Goal: Task Accomplishment & Management: Use online tool/utility

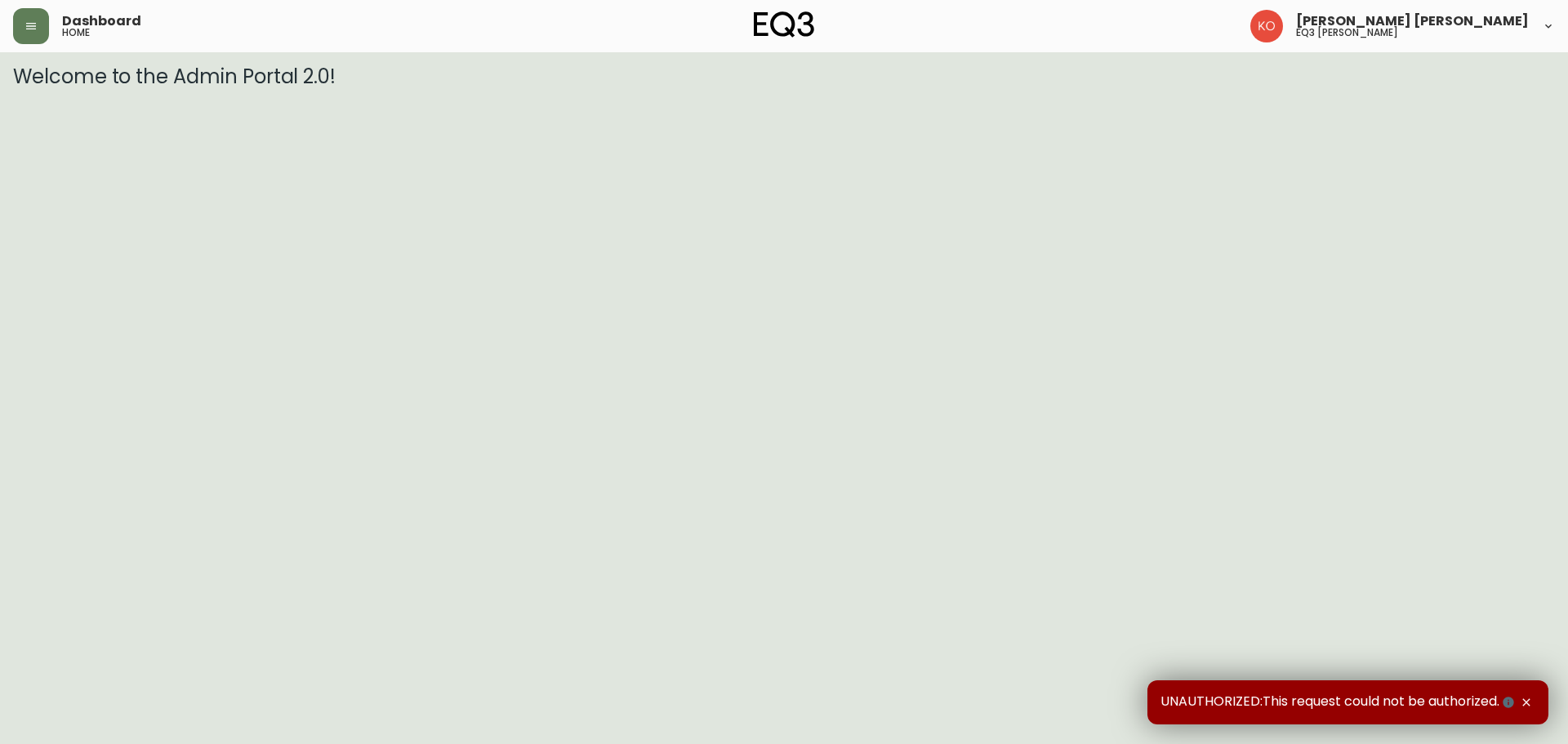
click at [17, 46] on div "Dashboard home [PERSON_NAME] [PERSON_NAME] eq3 [PERSON_NAME]" at bounding box center [784, 26] width 1541 height 52
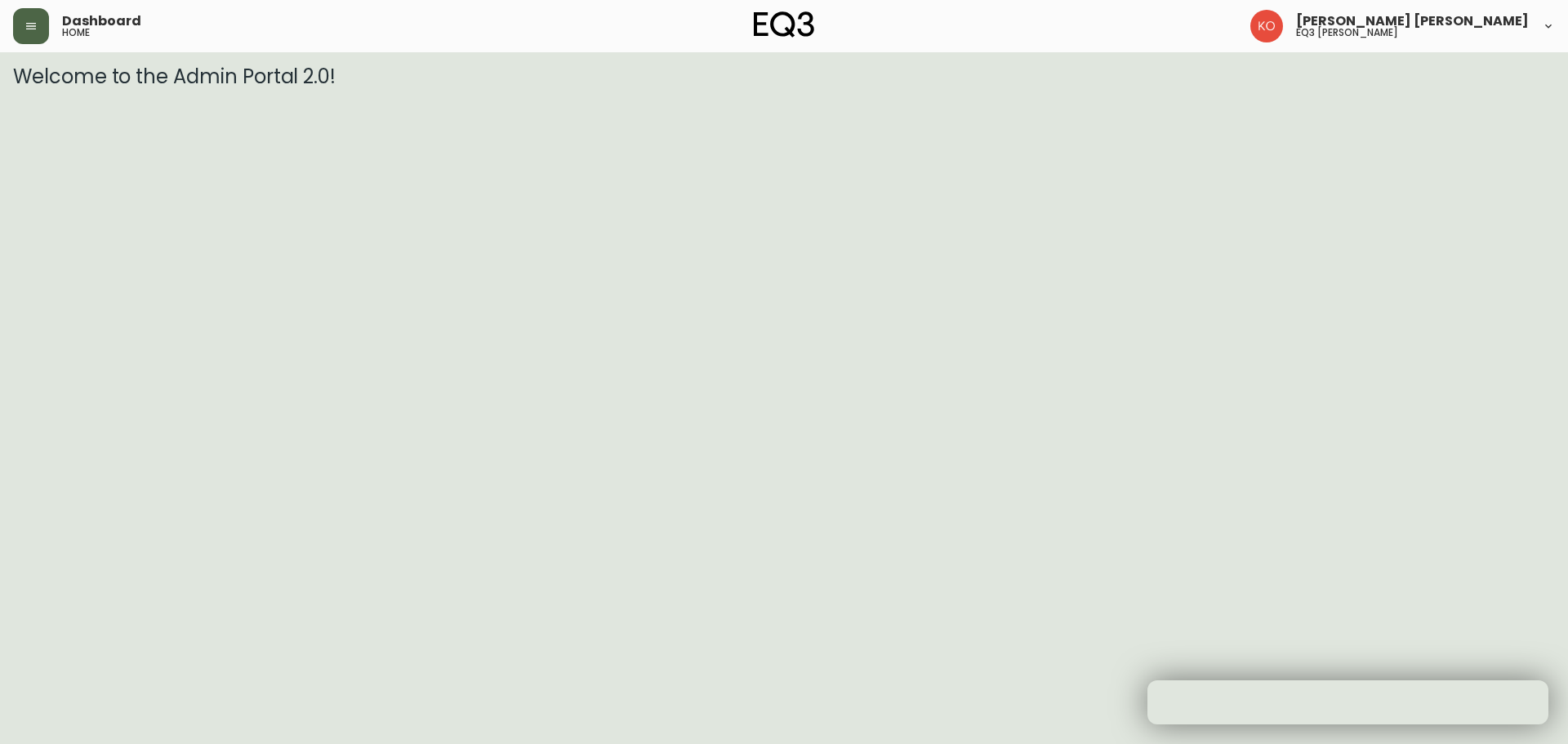
click at [19, 37] on button "button" at bounding box center [31, 26] width 36 height 36
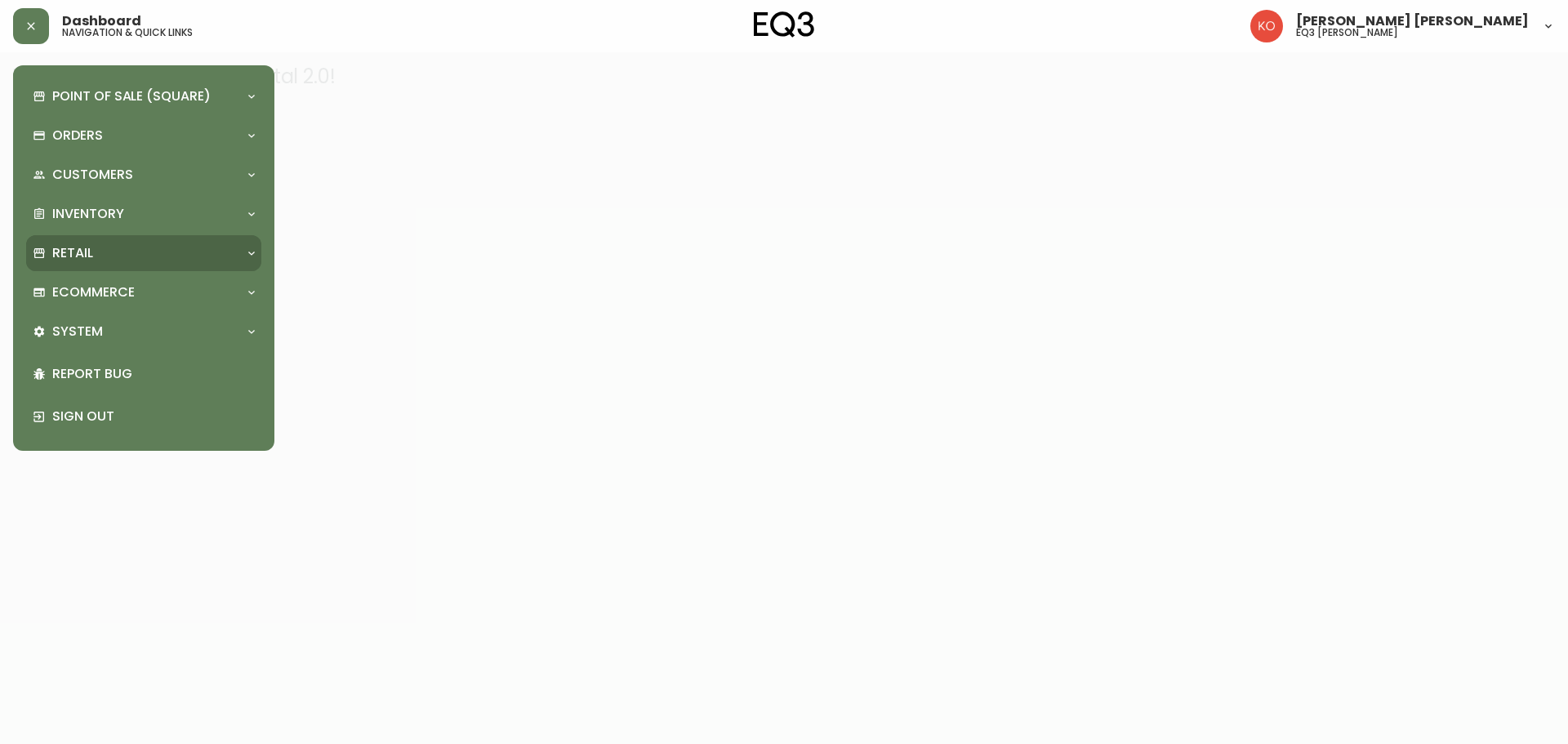
click at [66, 260] on p "Retail" at bounding box center [73, 253] width 41 height 18
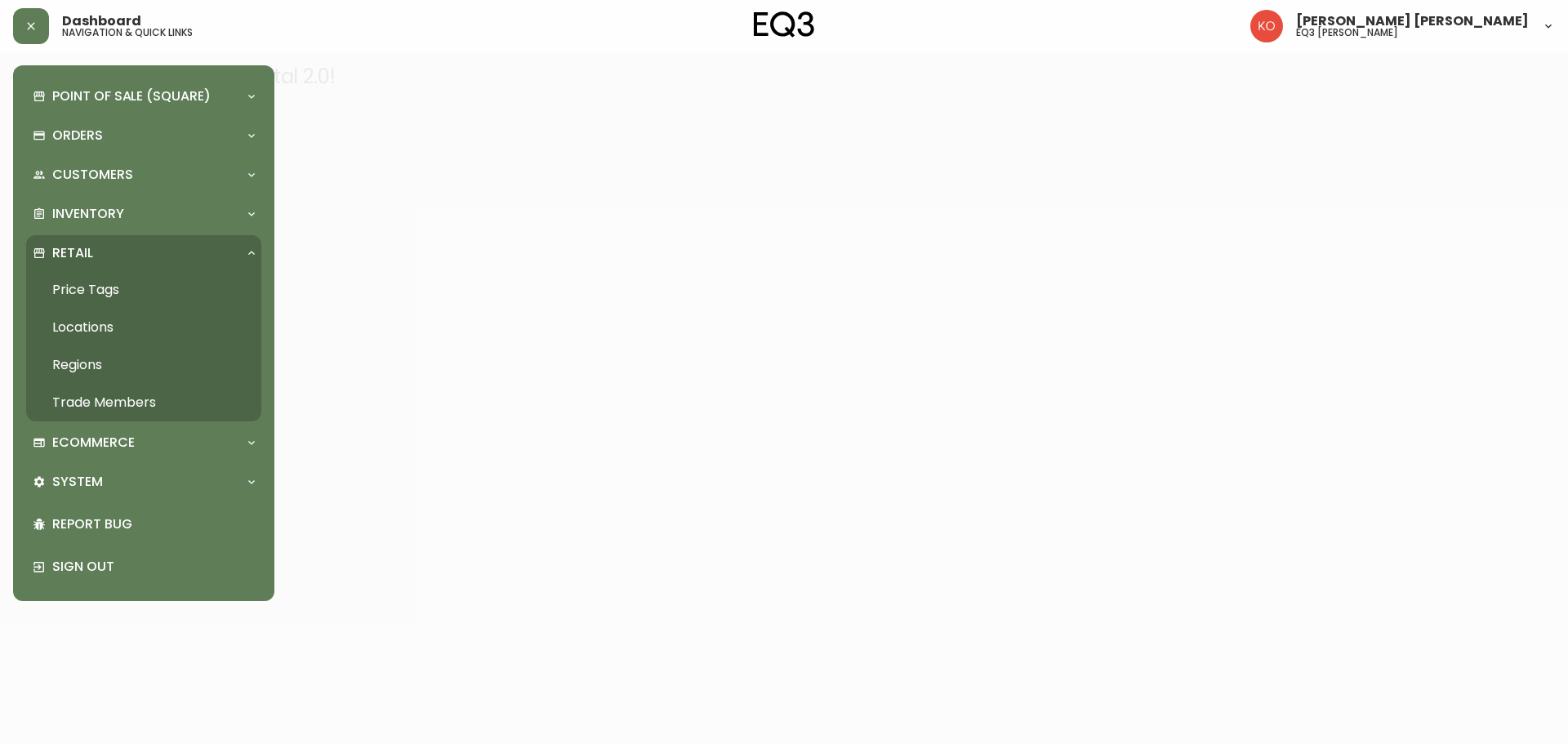
click at [120, 293] on link "Price Tags" at bounding box center [144, 290] width 236 height 37
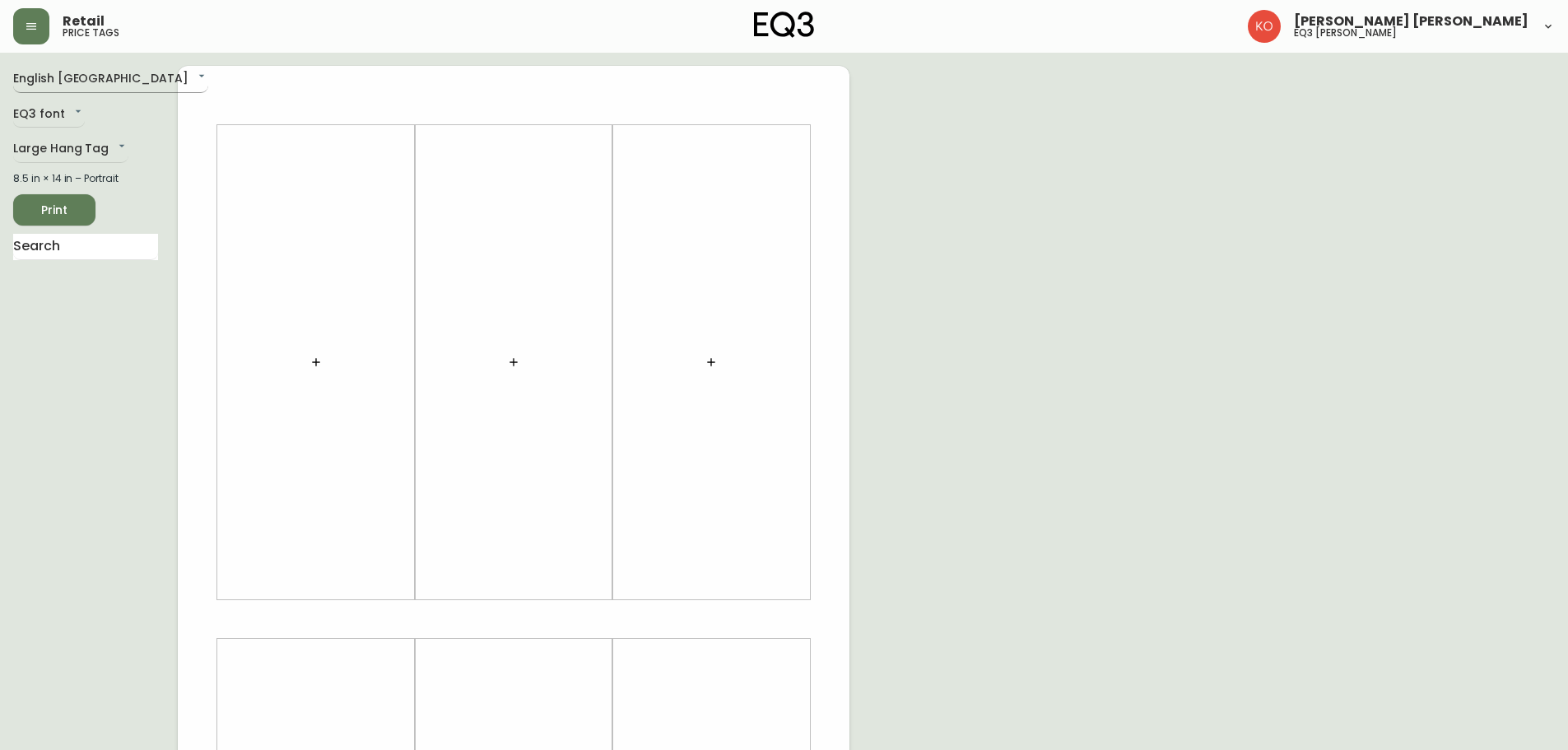
click at [92, 88] on body "Retail price tags [PERSON_NAME] [PERSON_NAME] eq3 laval - [PERSON_NAME] English…" at bounding box center [784, 586] width 1568 height 1172
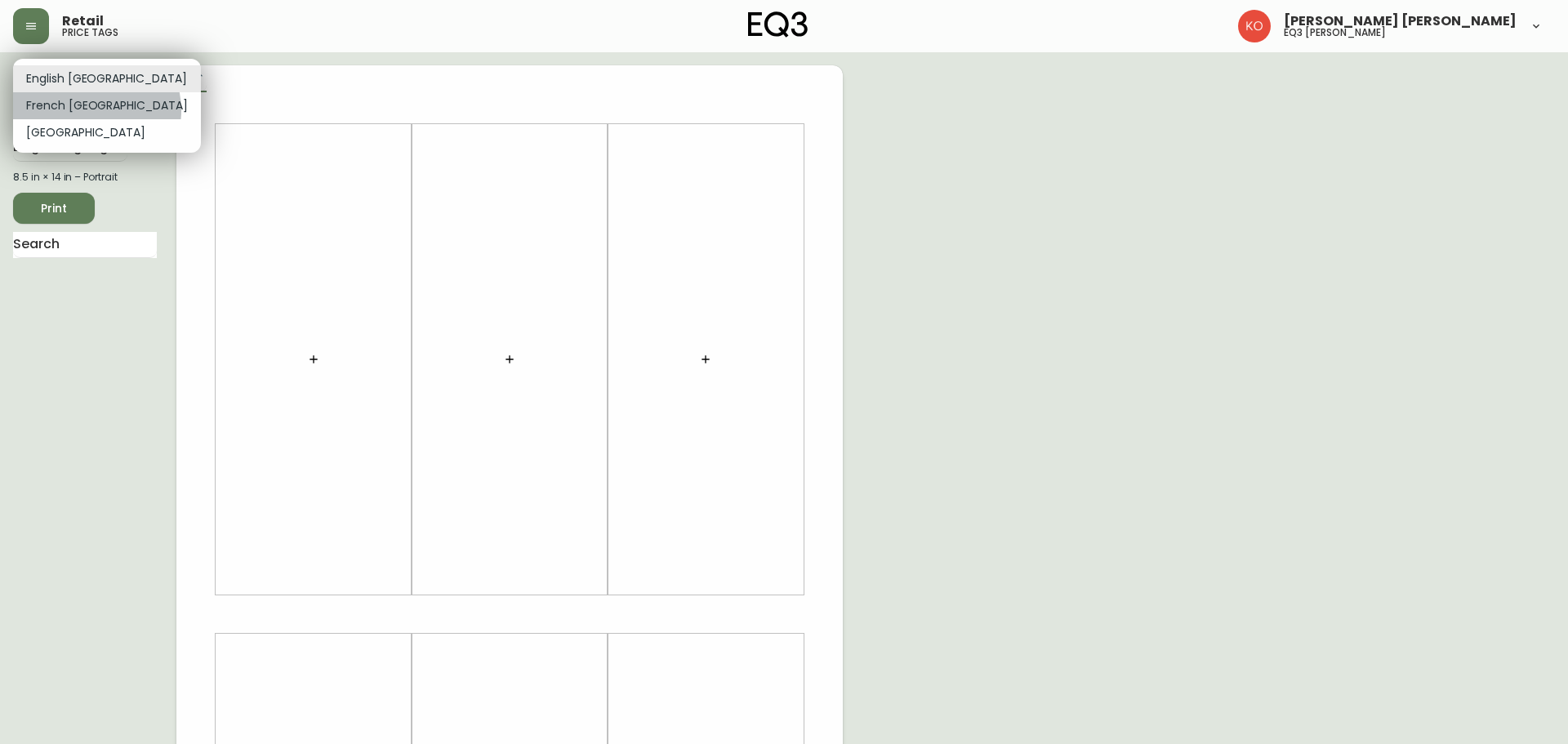
click at [96, 111] on li "French [GEOGRAPHIC_DATA]" at bounding box center [107, 105] width 188 height 27
type input "fr_CA"
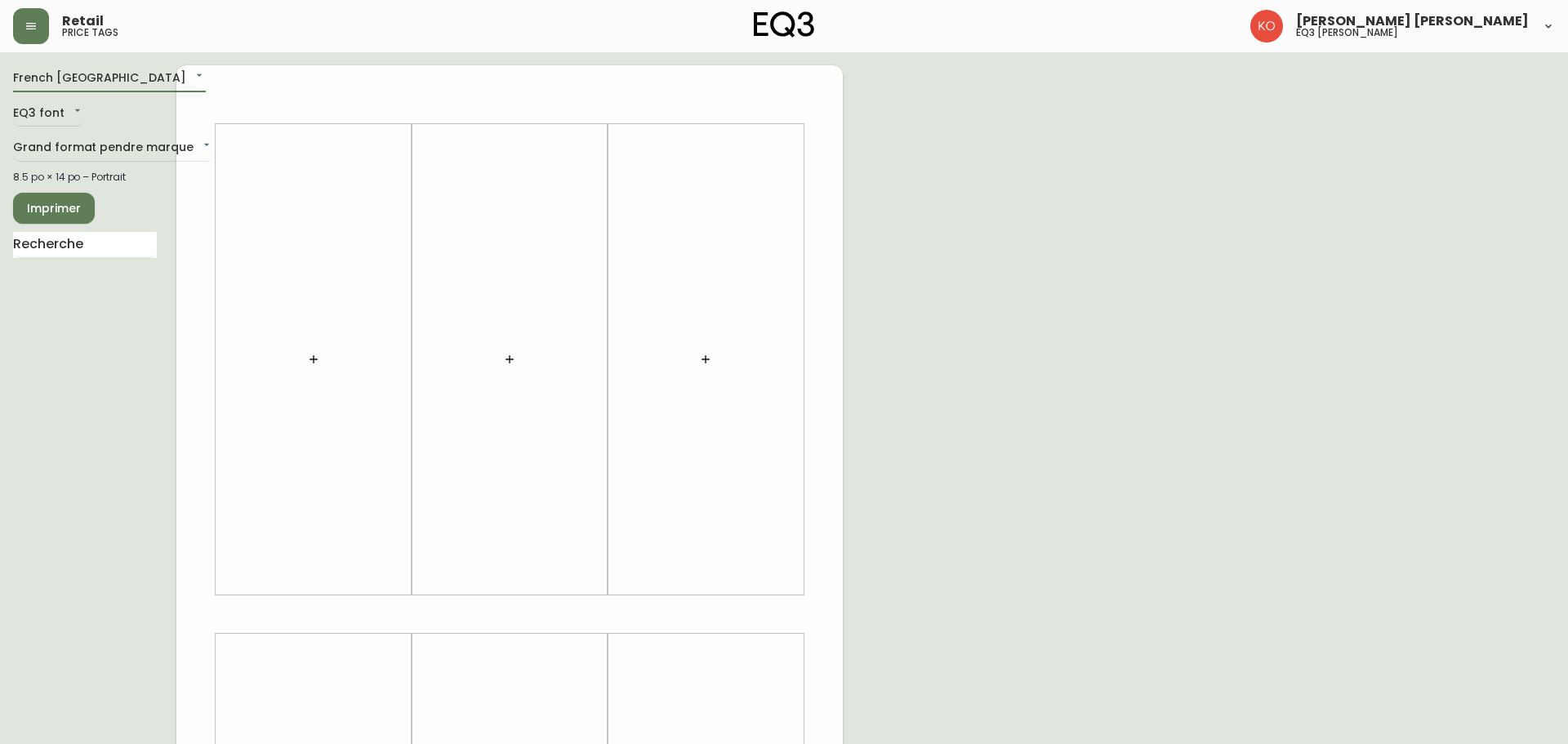
click at [63, 109] on body "Retail price tags [PERSON_NAME] [PERSON_NAME] eq3 [PERSON_NAME] French [GEOGRAP…" at bounding box center [784, 581] width 1568 height 1163
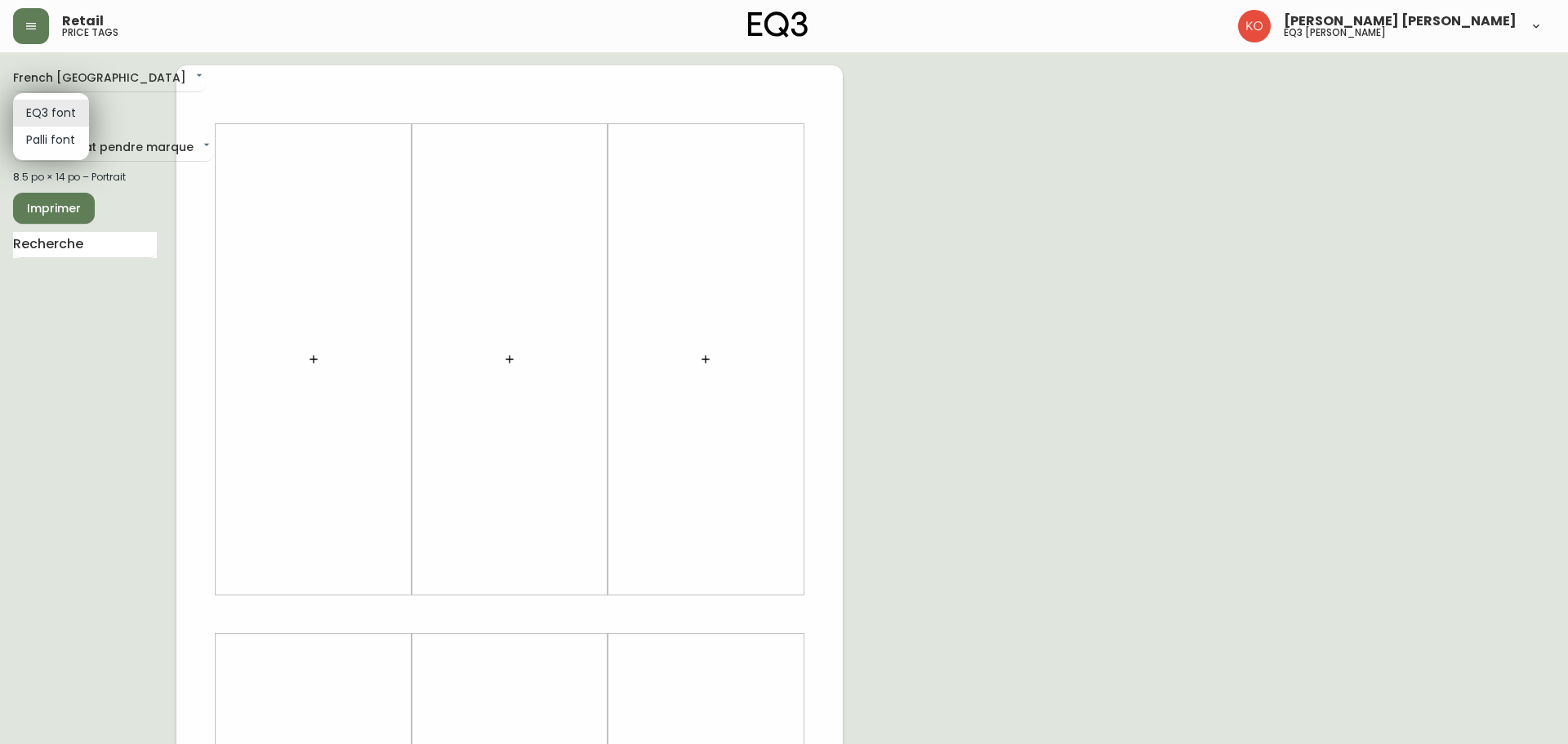
click at [125, 97] on div at bounding box center [784, 372] width 1568 height 744
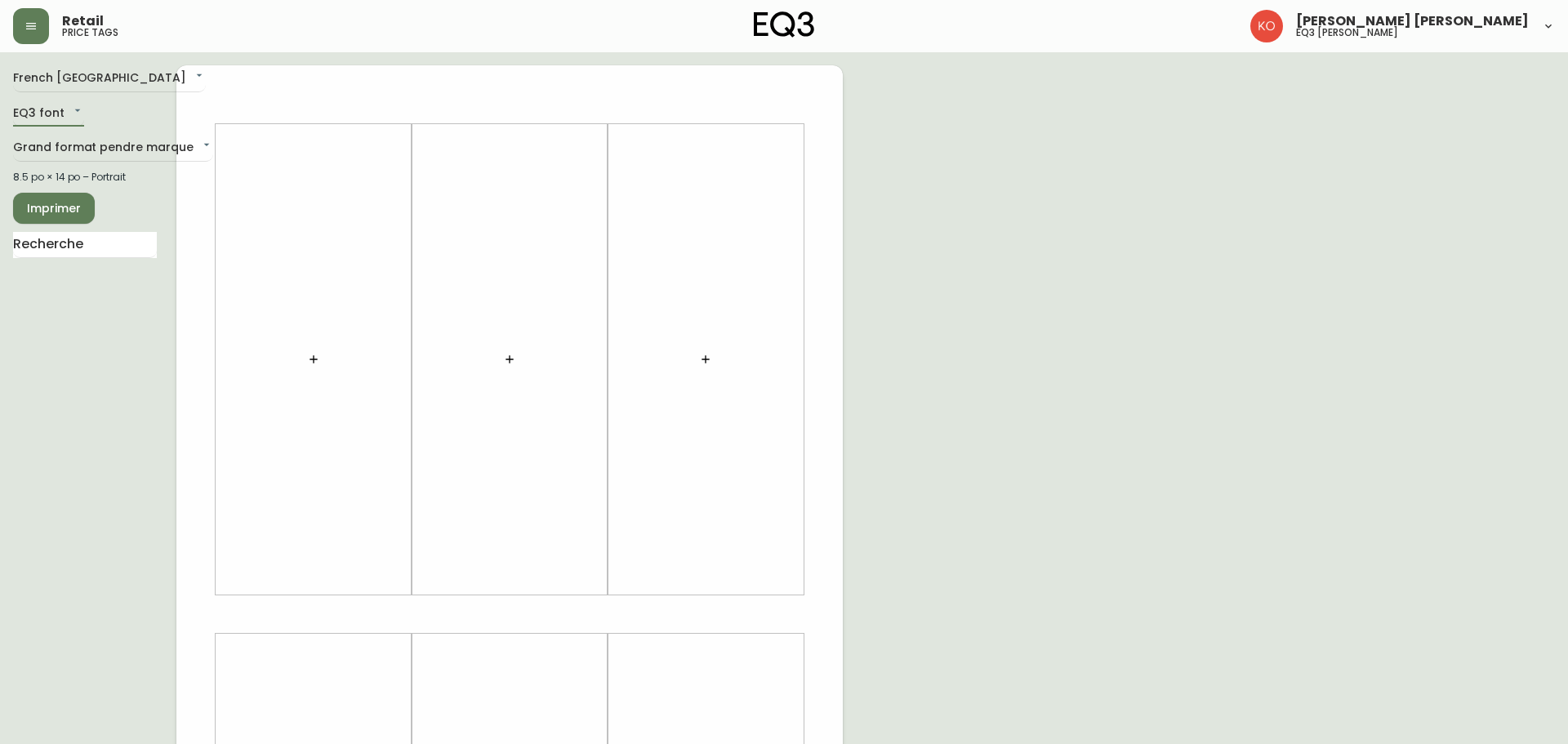
click at [81, 142] on body "Retail price tags [PERSON_NAME] [PERSON_NAME] eq3 [PERSON_NAME] French [GEOGRAP…" at bounding box center [784, 581] width 1568 height 1163
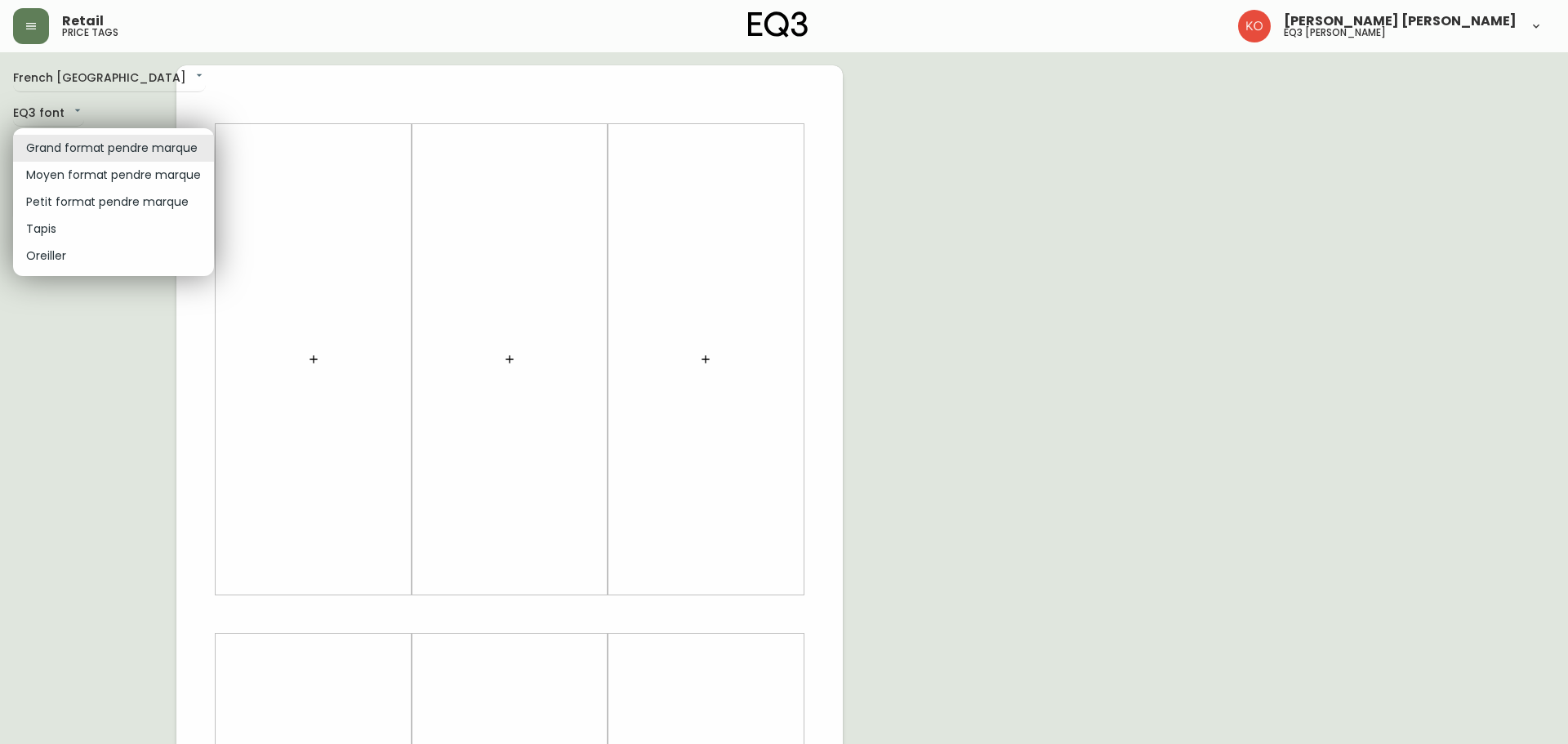
click at [80, 190] on li "Petit format pendre marque" at bounding box center [113, 202] width 201 height 27
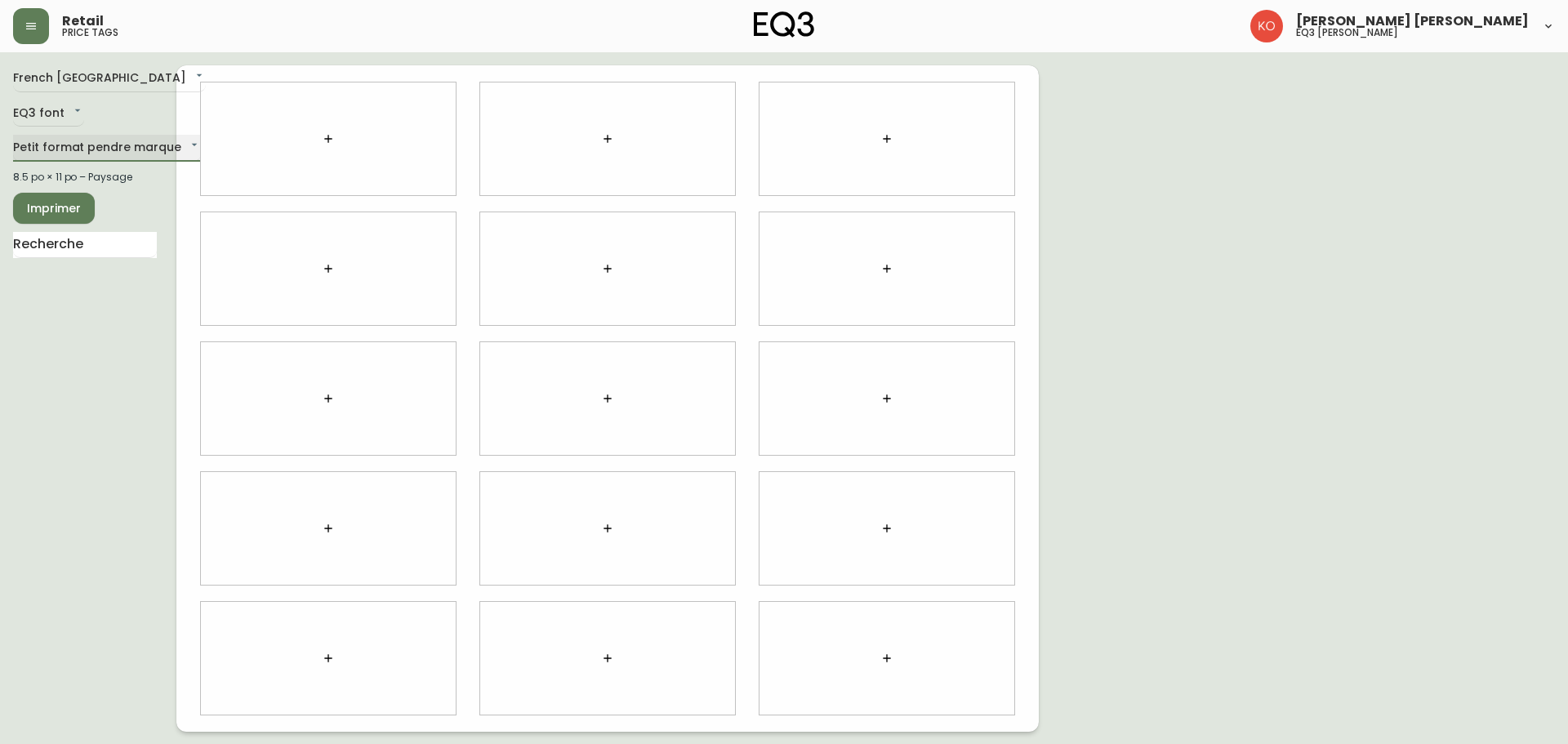
type input "small"
click at [326, 139] on icon "button" at bounding box center [328, 138] width 7 height 7
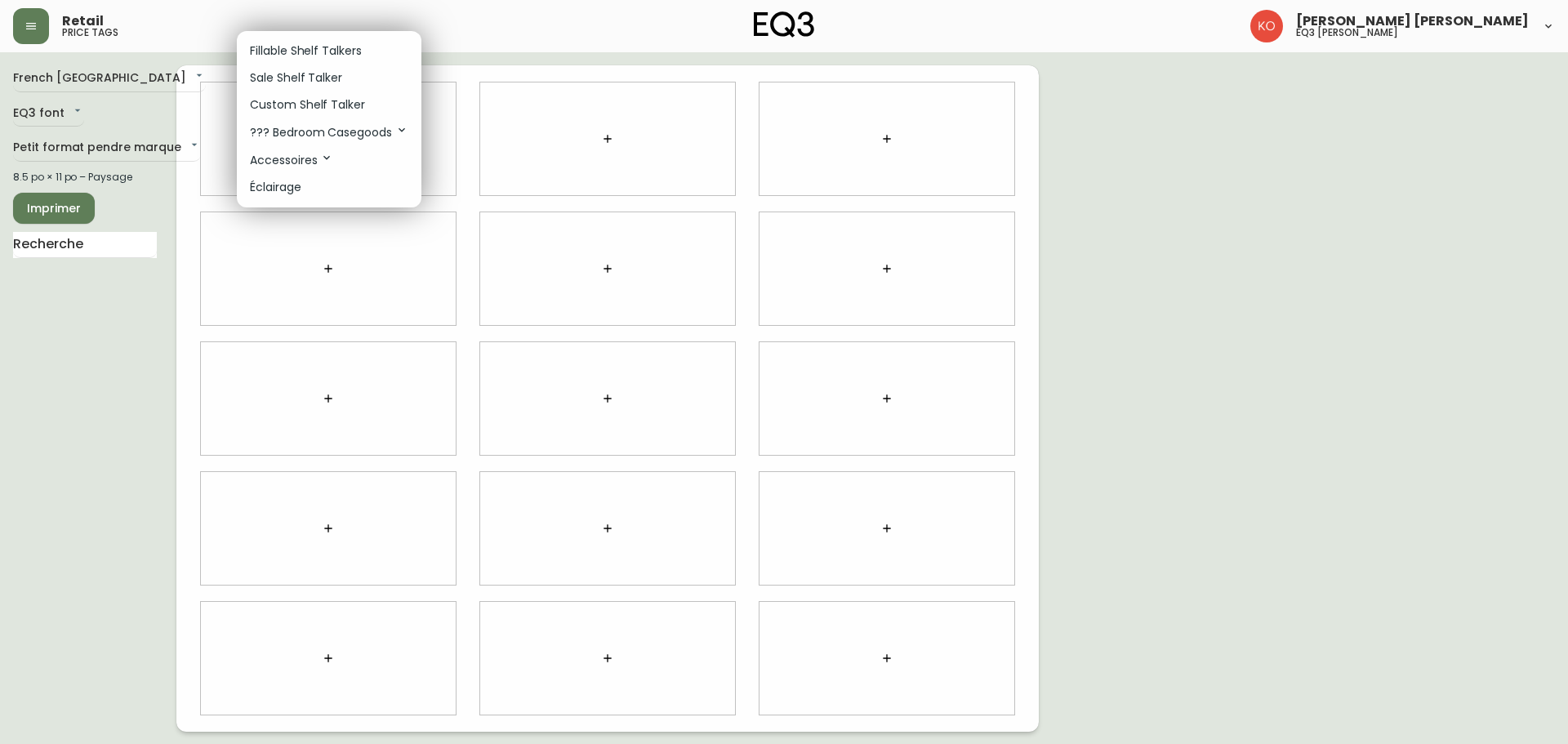
click at [100, 243] on div at bounding box center [784, 372] width 1568 height 744
click at [100, 243] on div "Fillable Shelf Talkers Sale Shelf Talker Custom Shelf Talker ??? Bedroom Casego…" at bounding box center [784, 196] width 1568 height 392
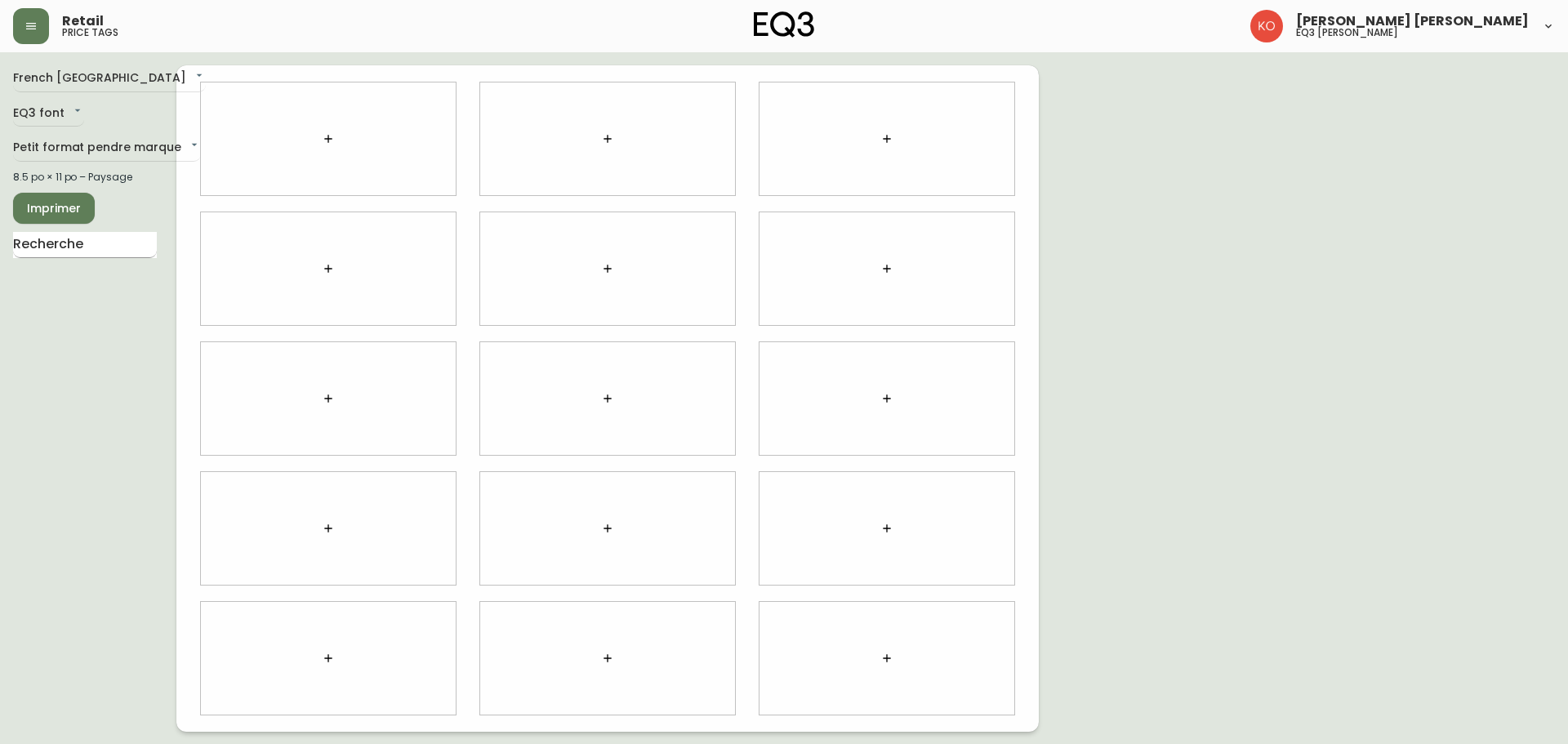
click at [100, 244] on input "text" at bounding box center [85, 245] width 143 height 27
type input "OXF"
click at [104, 296] on li "[GEOGRAPHIC_DATA]" at bounding box center [85, 286] width 143 height 27
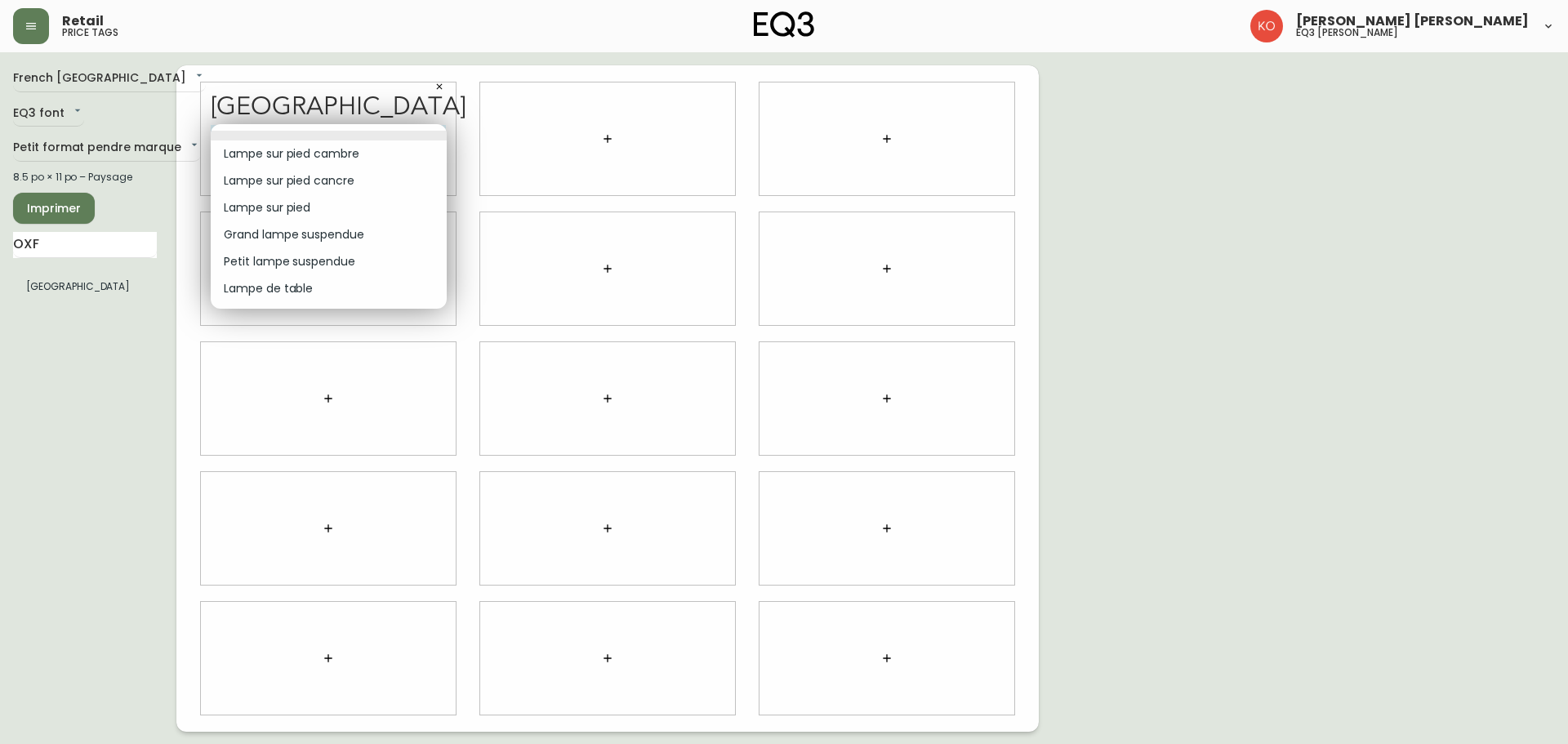
click at [410, 136] on body "Retail price tags [PERSON_NAME] [PERSON_NAME] eq3 laval - [PERSON_NAME] French …" at bounding box center [784, 366] width 1568 height 732
click at [352, 290] on li "Lampe de table" at bounding box center [328, 289] width 236 height 27
type input "5"
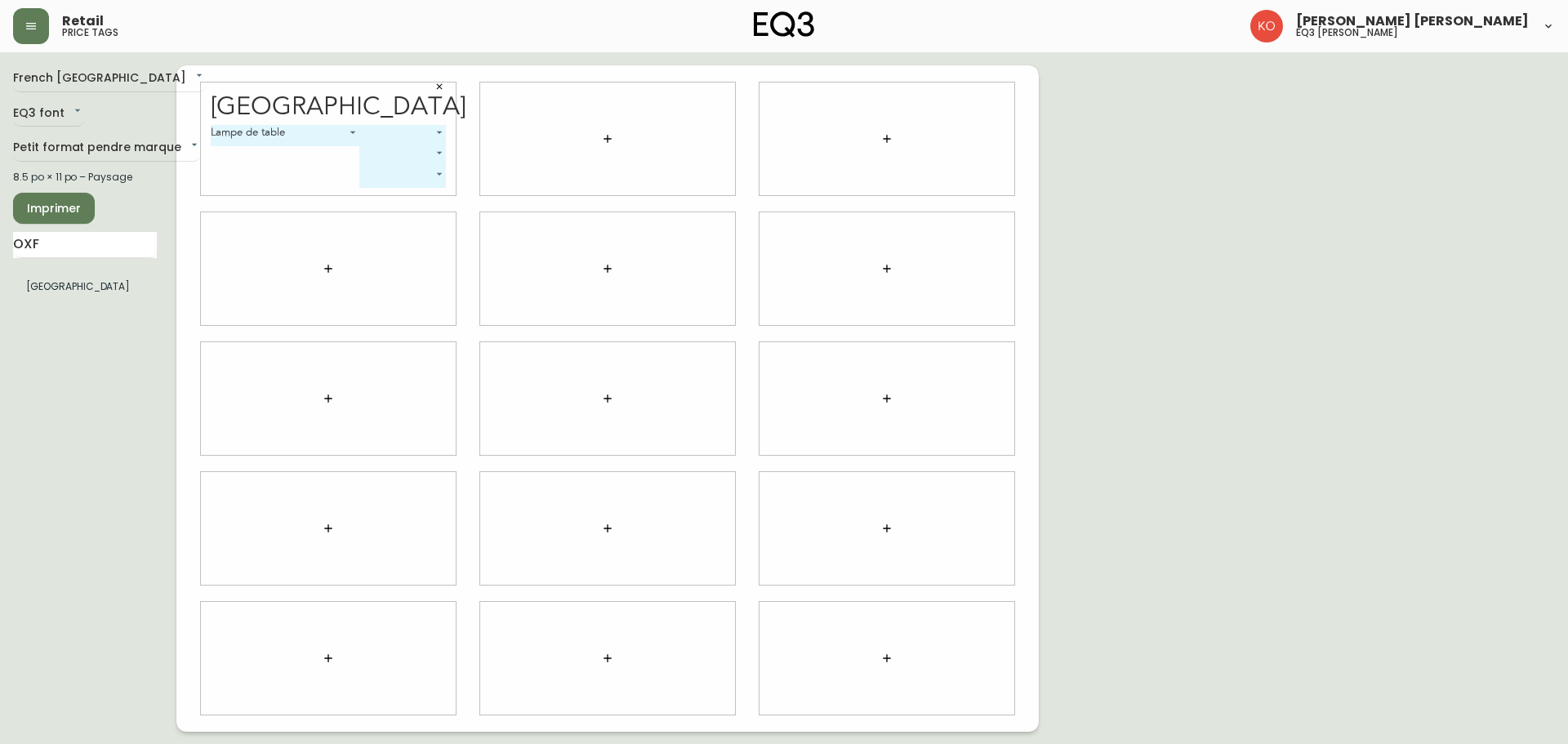
click at [416, 128] on body "Retail price tags [PERSON_NAME] [PERSON_NAME] eq3 laval - [PERSON_NAME] French …" at bounding box center [784, 366] width 1568 height 732
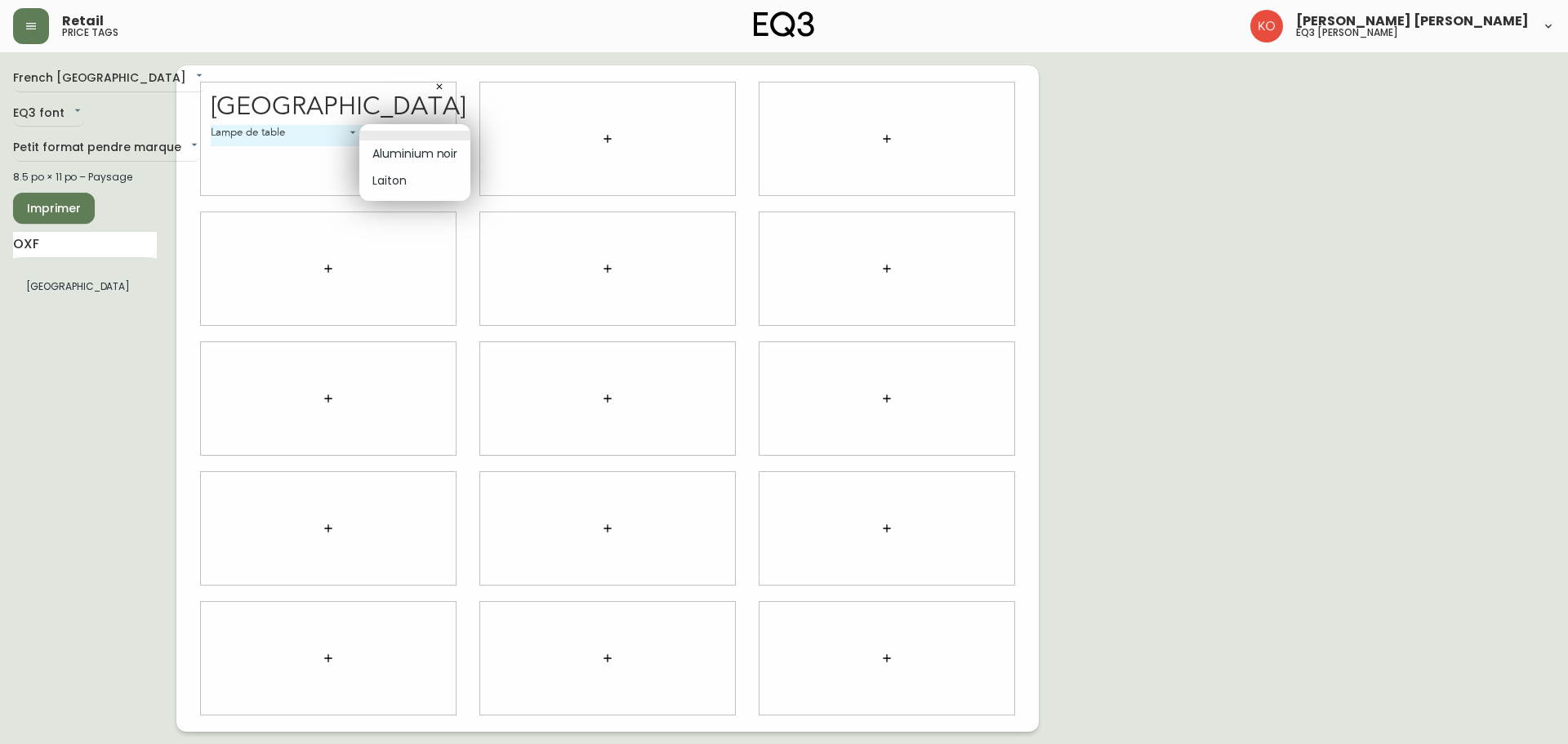
click at [426, 152] on li "Aluminium noir" at bounding box center [414, 154] width 111 height 27
type input "0"
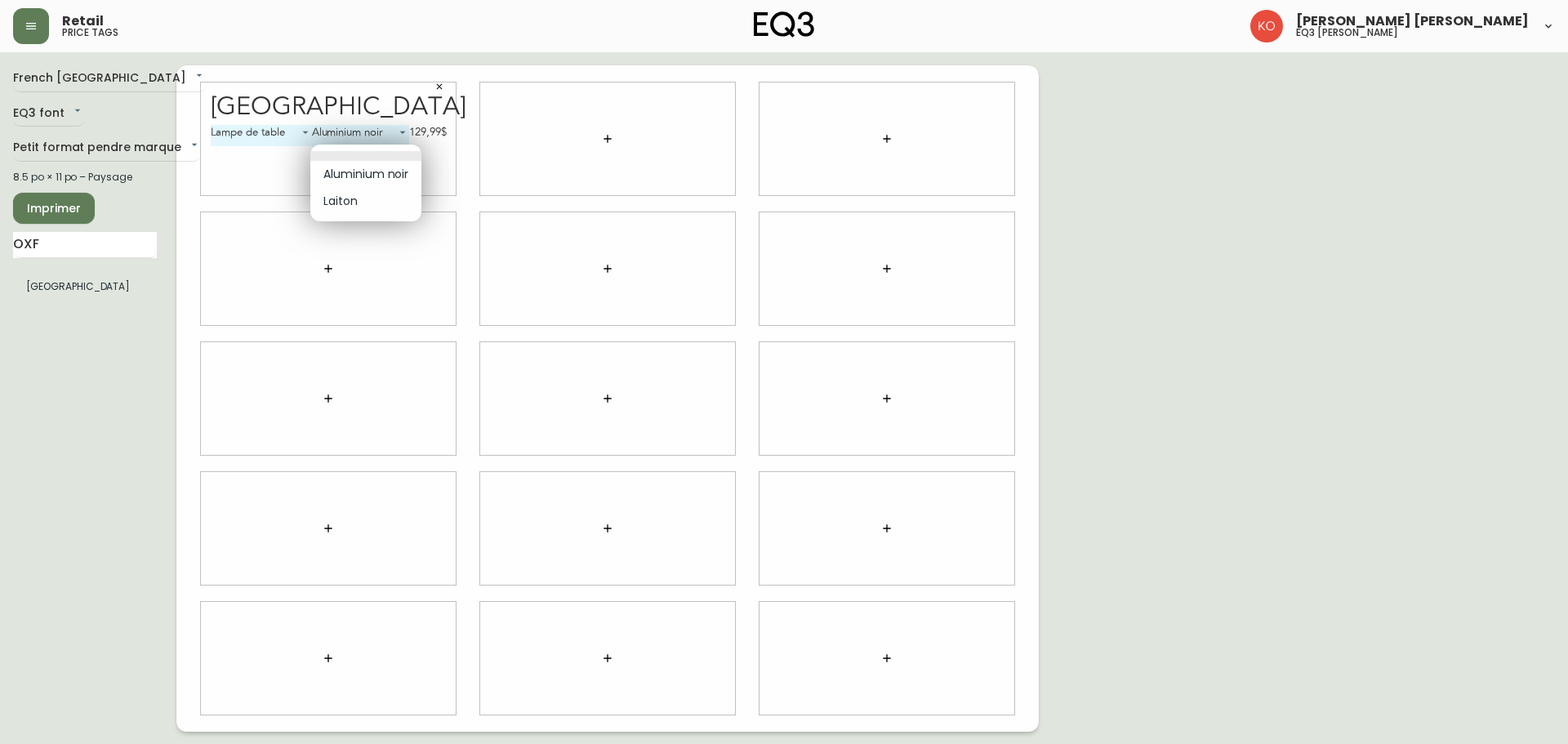
click at [394, 149] on body "Retail price tags [PERSON_NAME] [PERSON_NAME] eq3 laval - [PERSON_NAME] French …" at bounding box center [784, 366] width 1568 height 732
click at [387, 200] on li "Laiton" at bounding box center [365, 201] width 111 height 27
type input "1"
click at [1030, 237] on div "Oxford Lampe de table 5 Aluminium noir 0 129,99$ Laiton 1 129,99$ ​" at bounding box center [607, 399] width 862 height 667
click at [119, 407] on div "French Canada fr_CA EQ3 font EQ3 Petit format pendre marque small 8.5 po × 11 p…" at bounding box center [95, 399] width 163 height 667
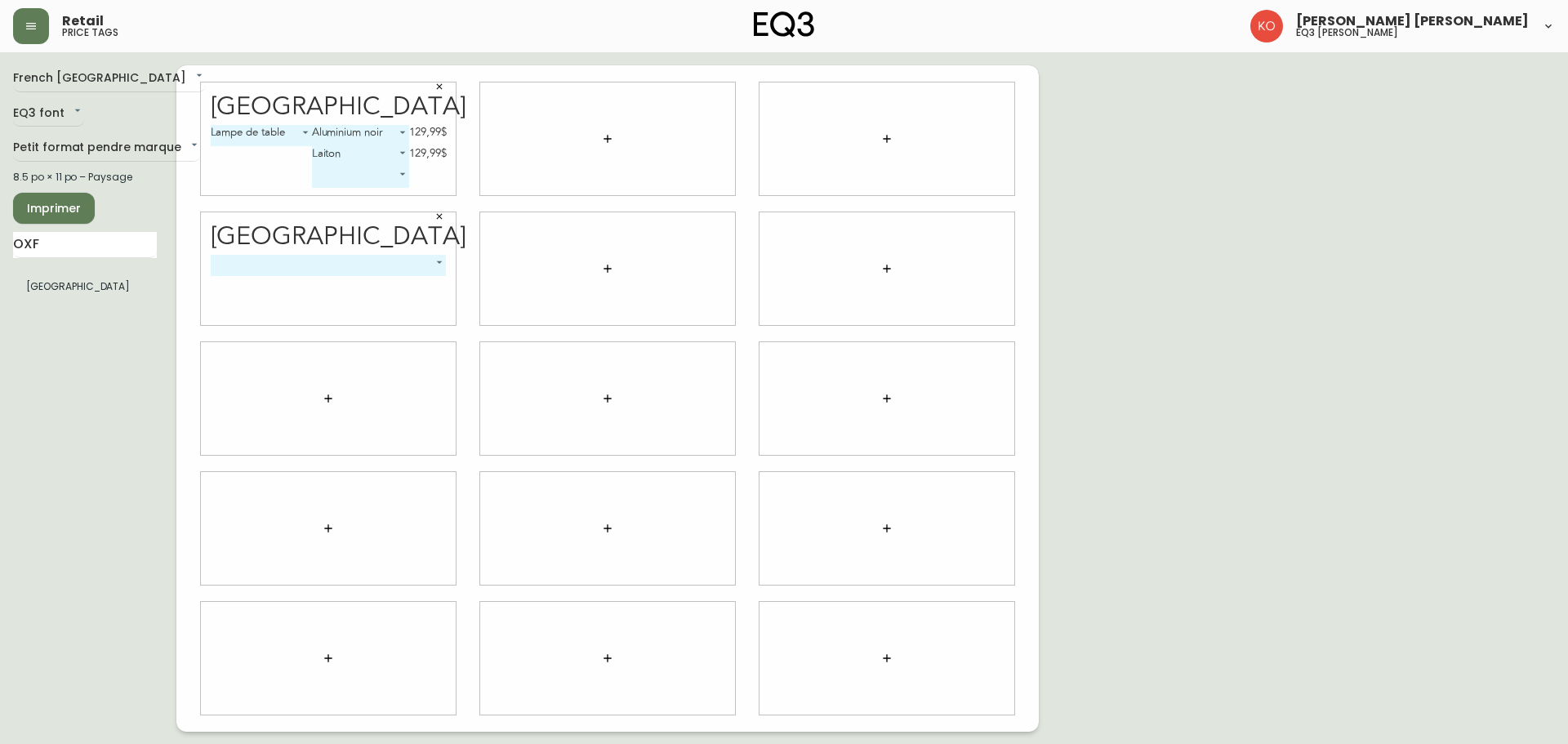
click at [319, 270] on body "Retail price tags [PERSON_NAME] [PERSON_NAME] eq3 laval - [PERSON_NAME] French …" at bounding box center [784, 366] width 1568 height 732
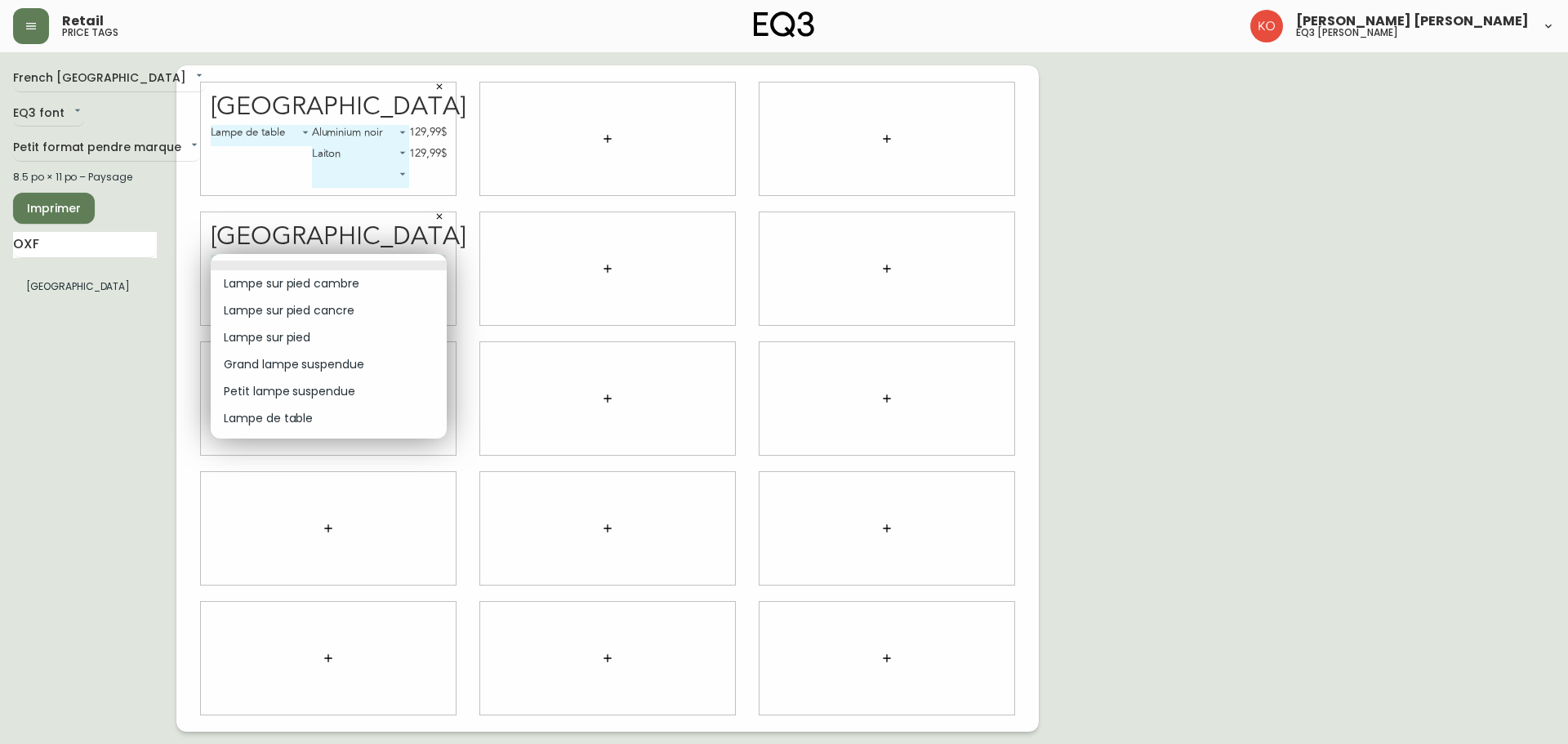
click at [322, 415] on li "Lampe de table" at bounding box center [328, 418] width 236 height 27
type input "5"
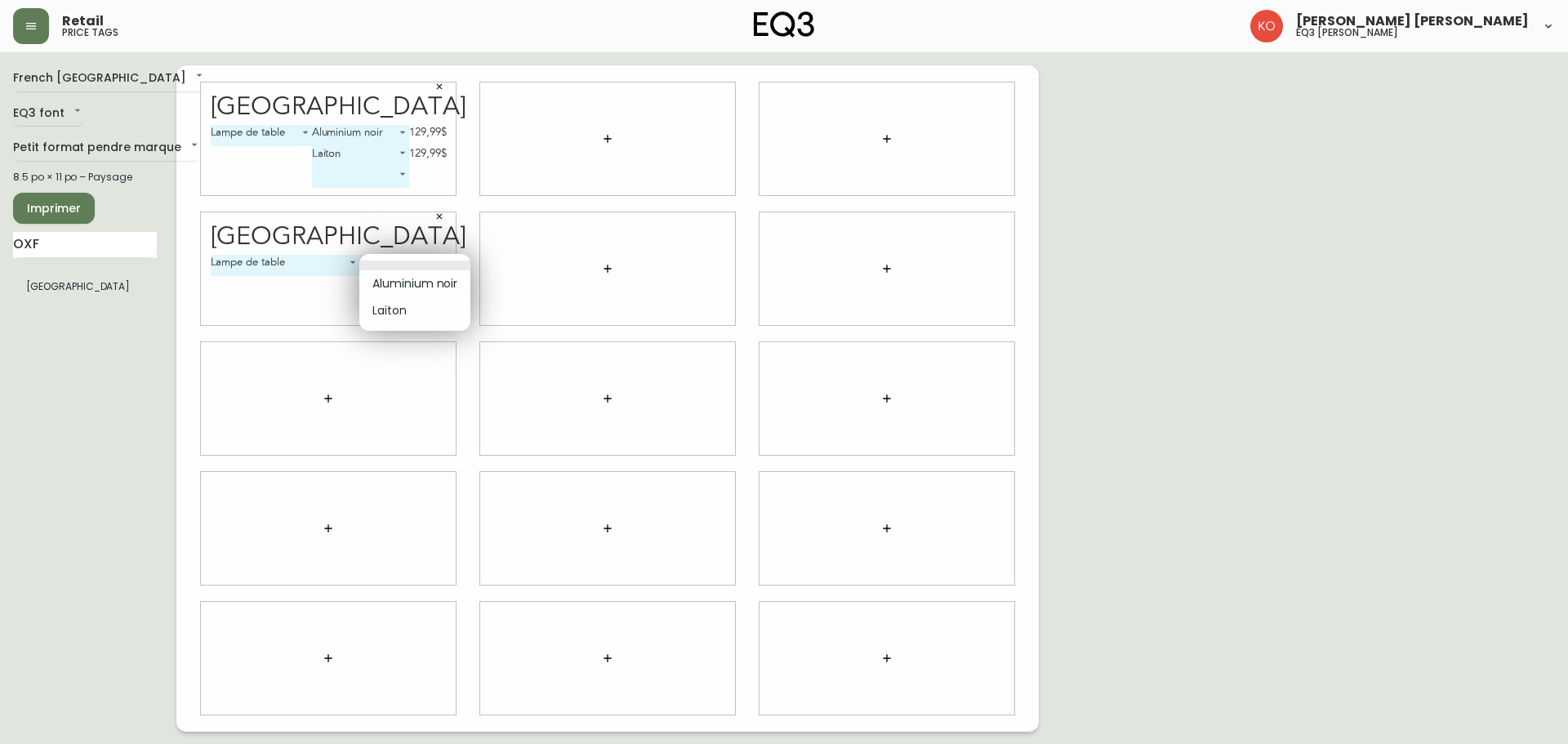
click at [404, 260] on body "Retail price tags [PERSON_NAME] [PERSON_NAME] eq3 laval - [PERSON_NAME] French …" at bounding box center [784, 366] width 1568 height 732
click at [404, 291] on li "Aluminium noir" at bounding box center [414, 283] width 111 height 27
type input "0"
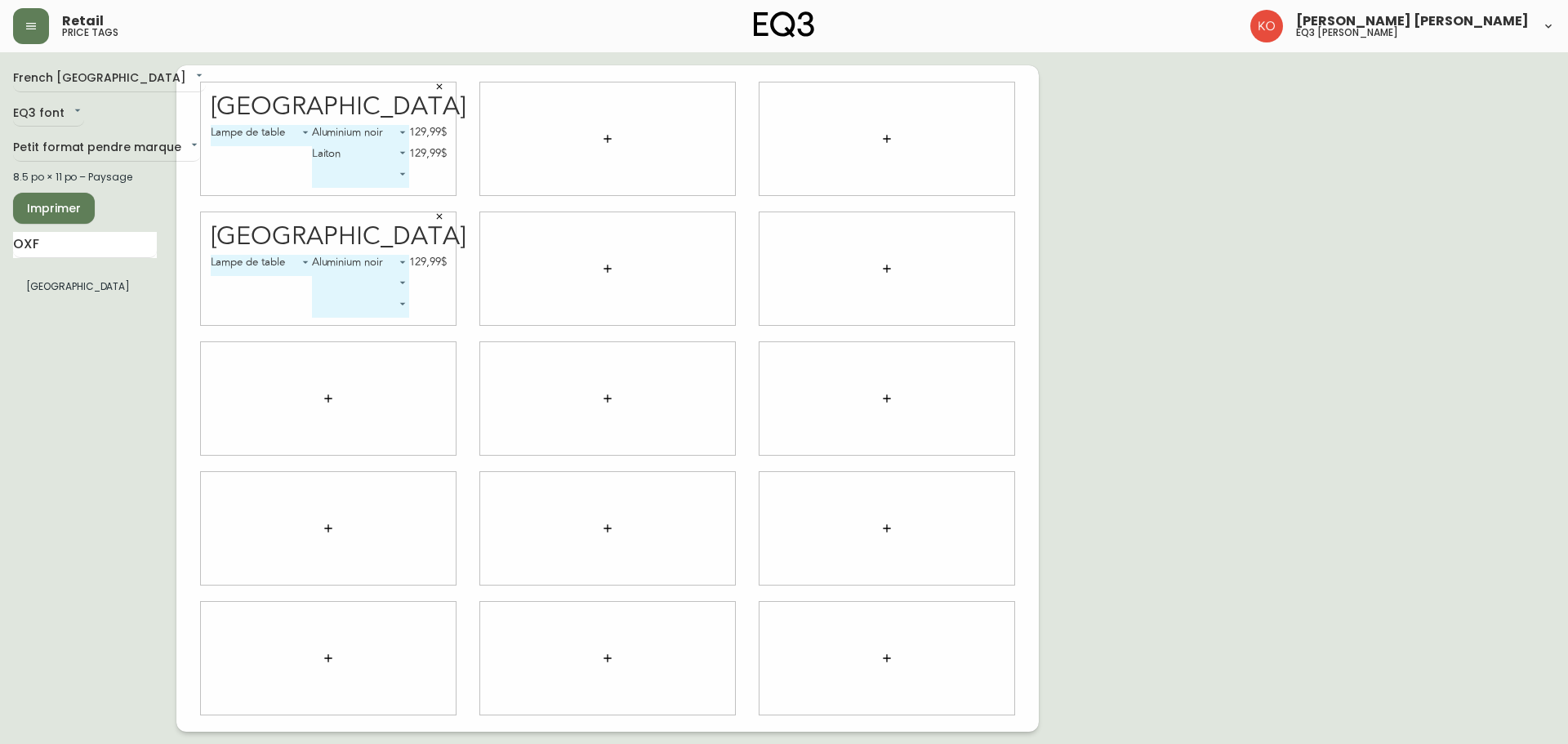
click at [398, 283] on body "Retail price tags [PERSON_NAME] [PERSON_NAME] eq3 laval - [PERSON_NAME] French …" at bounding box center [784, 366] width 1568 height 732
click at [385, 311] on li "Aluminium noir" at bounding box center [365, 304] width 111 height 27
click at [400, 282] on body "Retail price tags [PERSON_NAME] [PERSON_NAME] eq3 laval - [PERSON_NAME] French …" at bounding box center [784, 366] width 1568 height 732
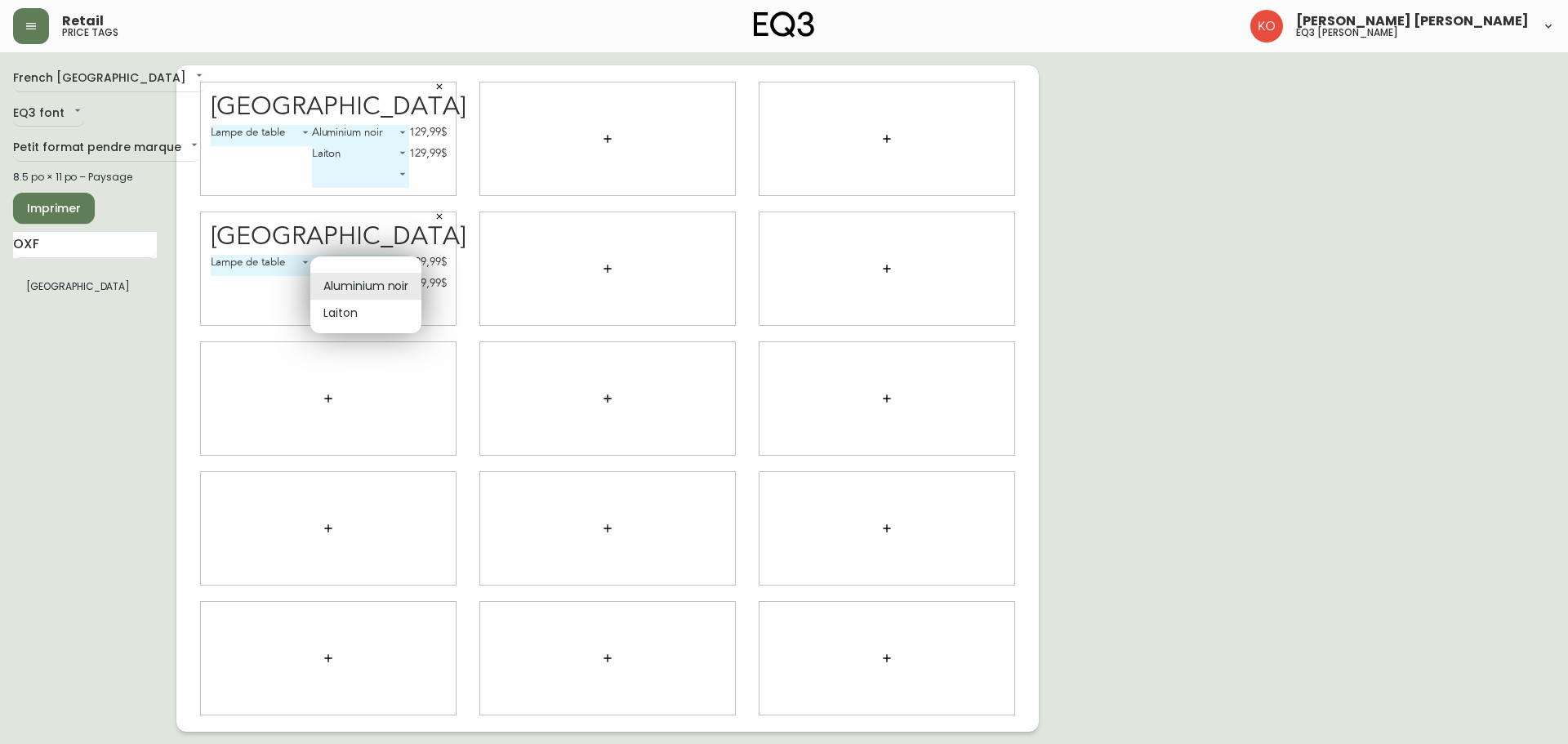
click at [380, 311] on li "Laiton" at bounding box center [365, 314] width 111 height 27
type input "1"
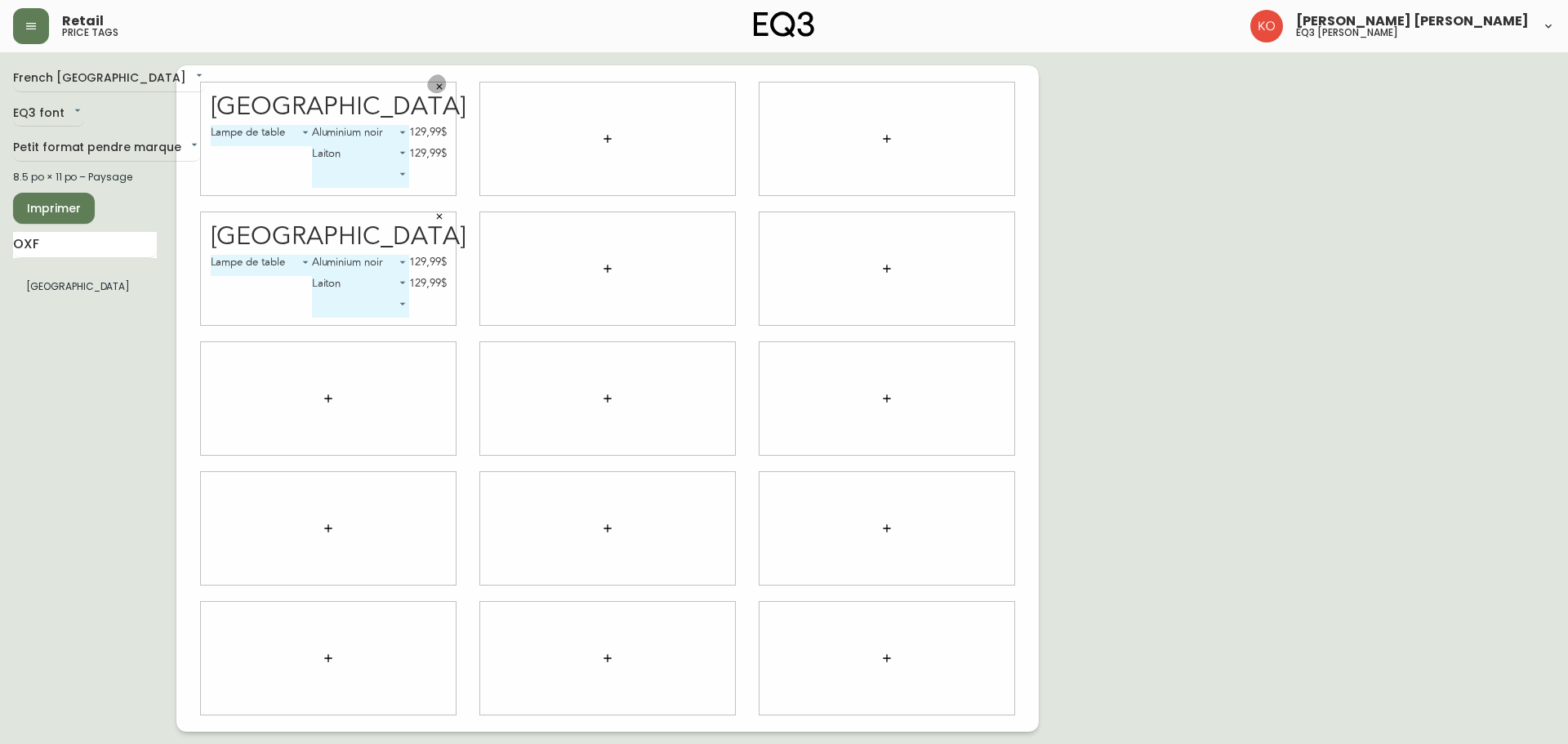
click at [439, 93] on button "button" at bounding box center [439, 87] width 25 height 25
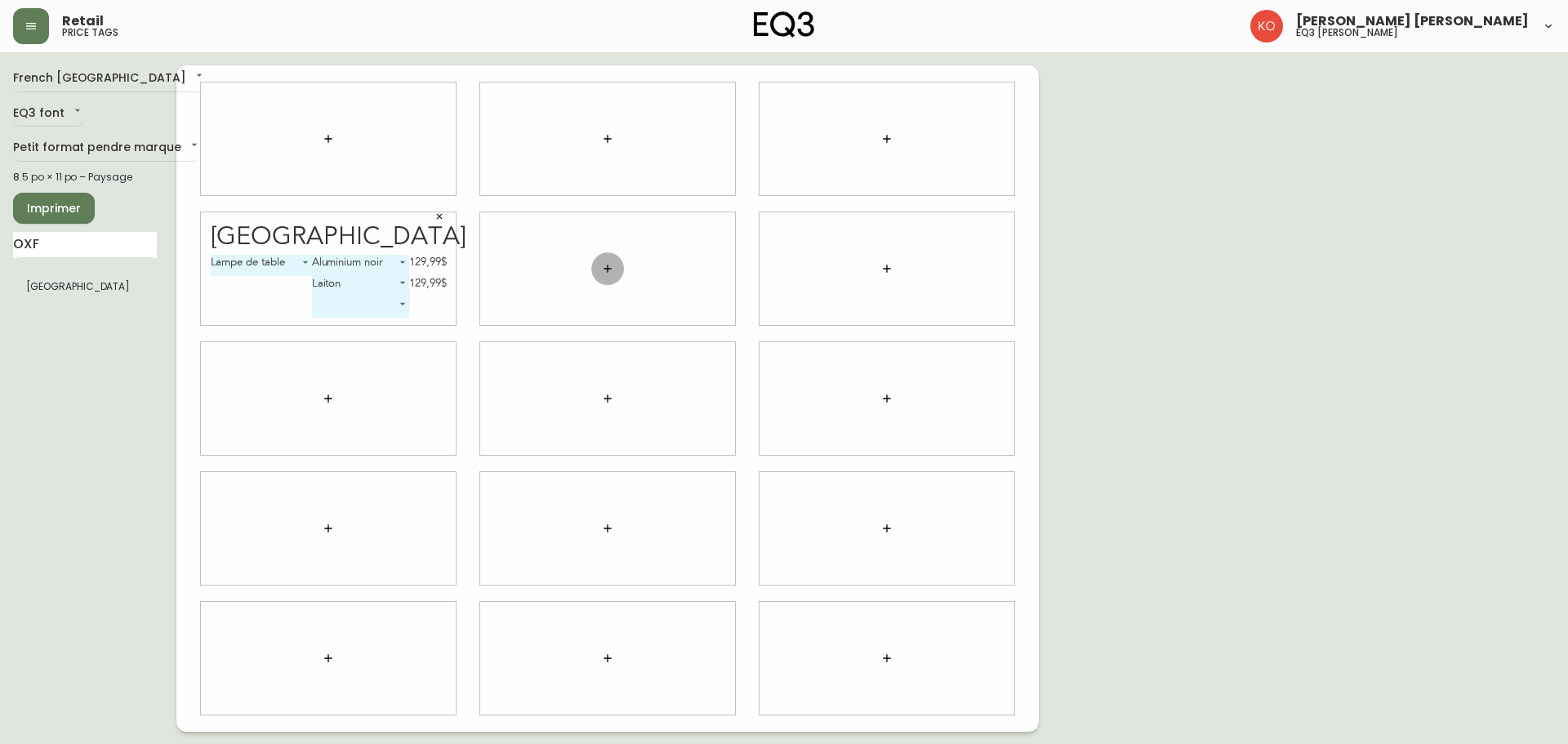
click at [594, 266] on button "button" at bounding box center [607, 268] width 33 height 33
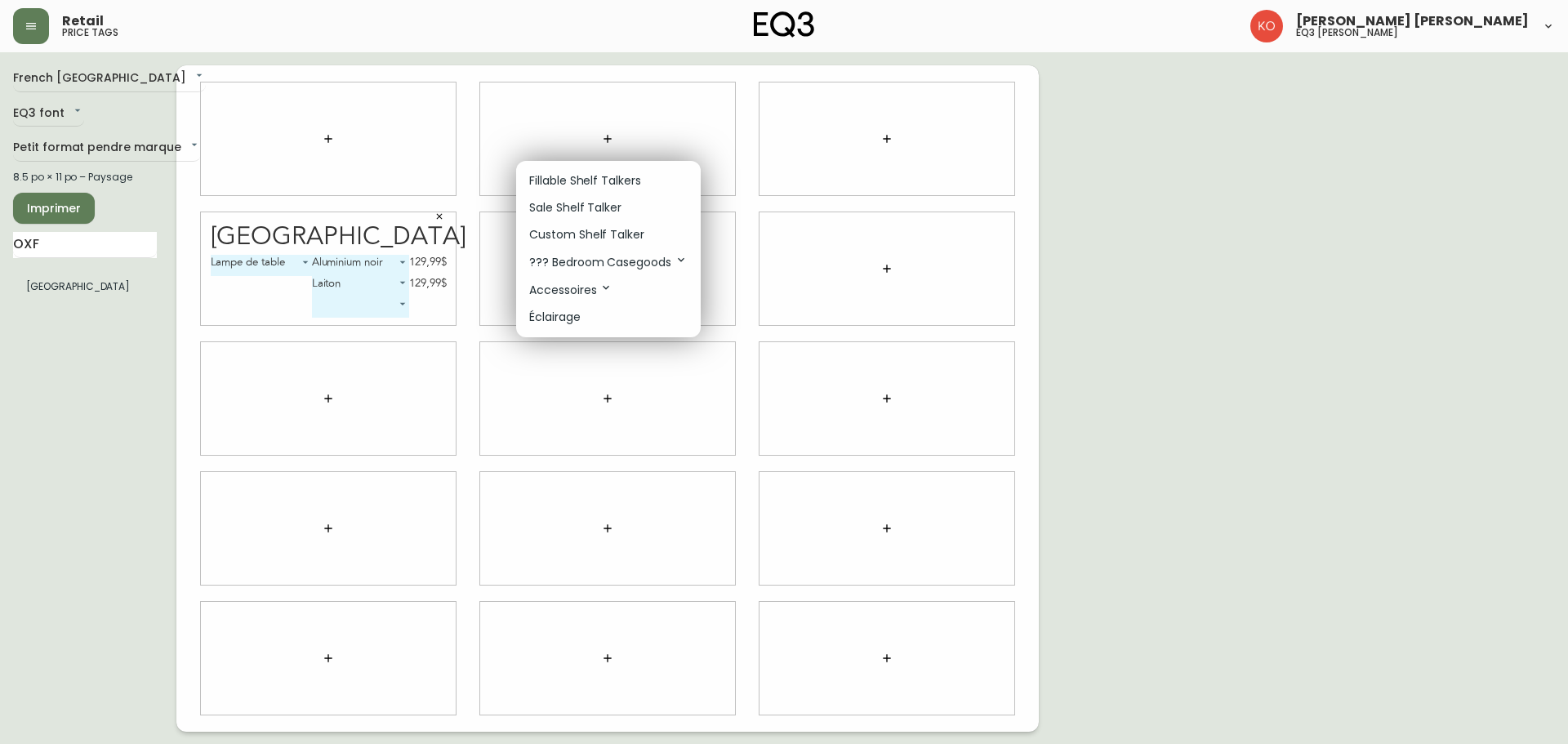
drag, startPoint x: 117, startPoint y: 260, endPoint x: 135, endPoint y: 228, distance: 36.7
click at [117, 258] on div at bounding box center [784, 372] width 1568 height 744
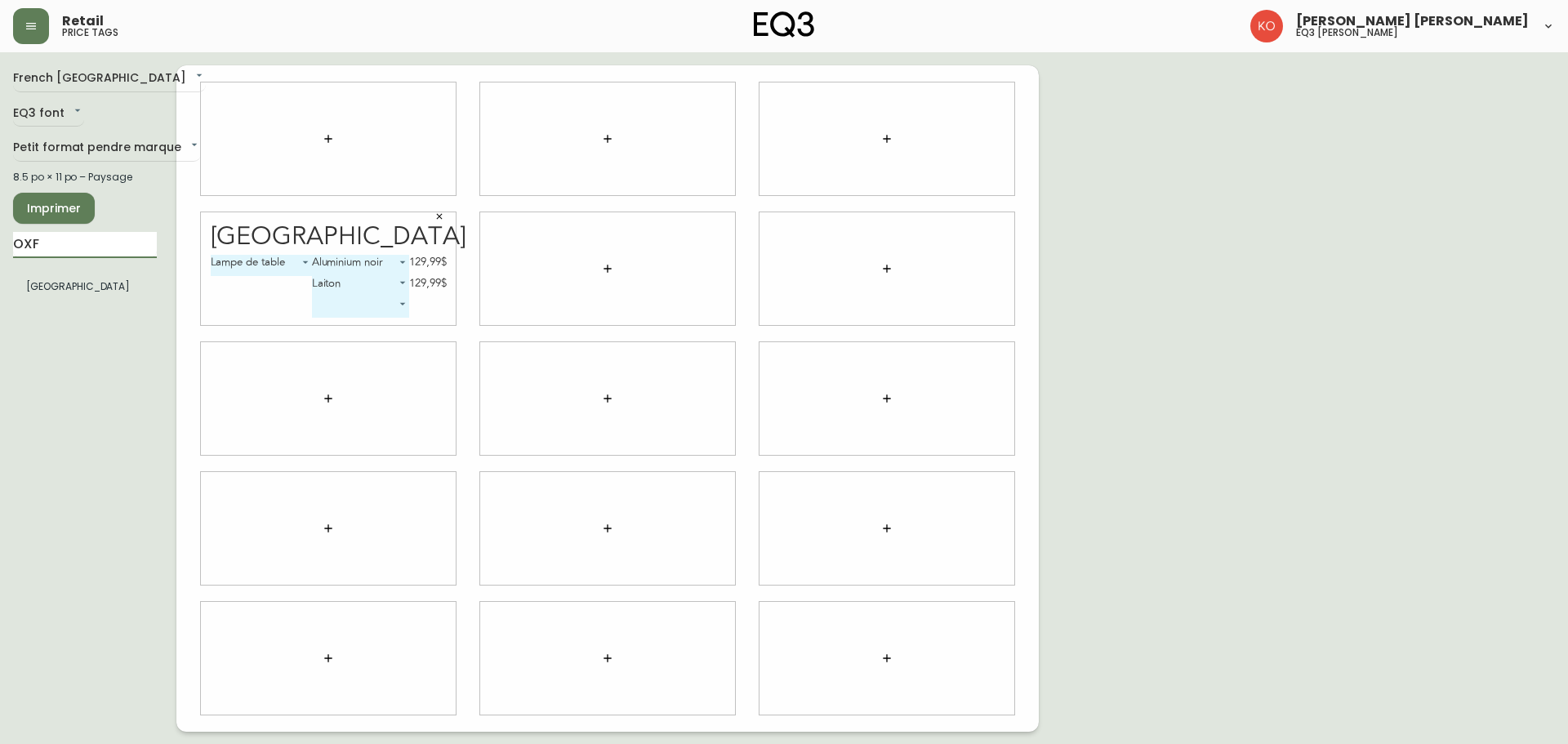
click at [134, 235] on input "OXF" at bounding box center [85, 245] width 143 height 27
click at [127, 247] on input "OXF" at bounding box center [85, 245] width 143 height 27
click at [135, 302] on div "French Canada fr_CA EQ3 font EQ3 Petit format pendre marque small 8.5 po × 11 p…" at bounding box center [95, 399] width 163 height 667
click at [89, 245] on input "BASALT" at bounding box center [85, 245] width 143 height 27
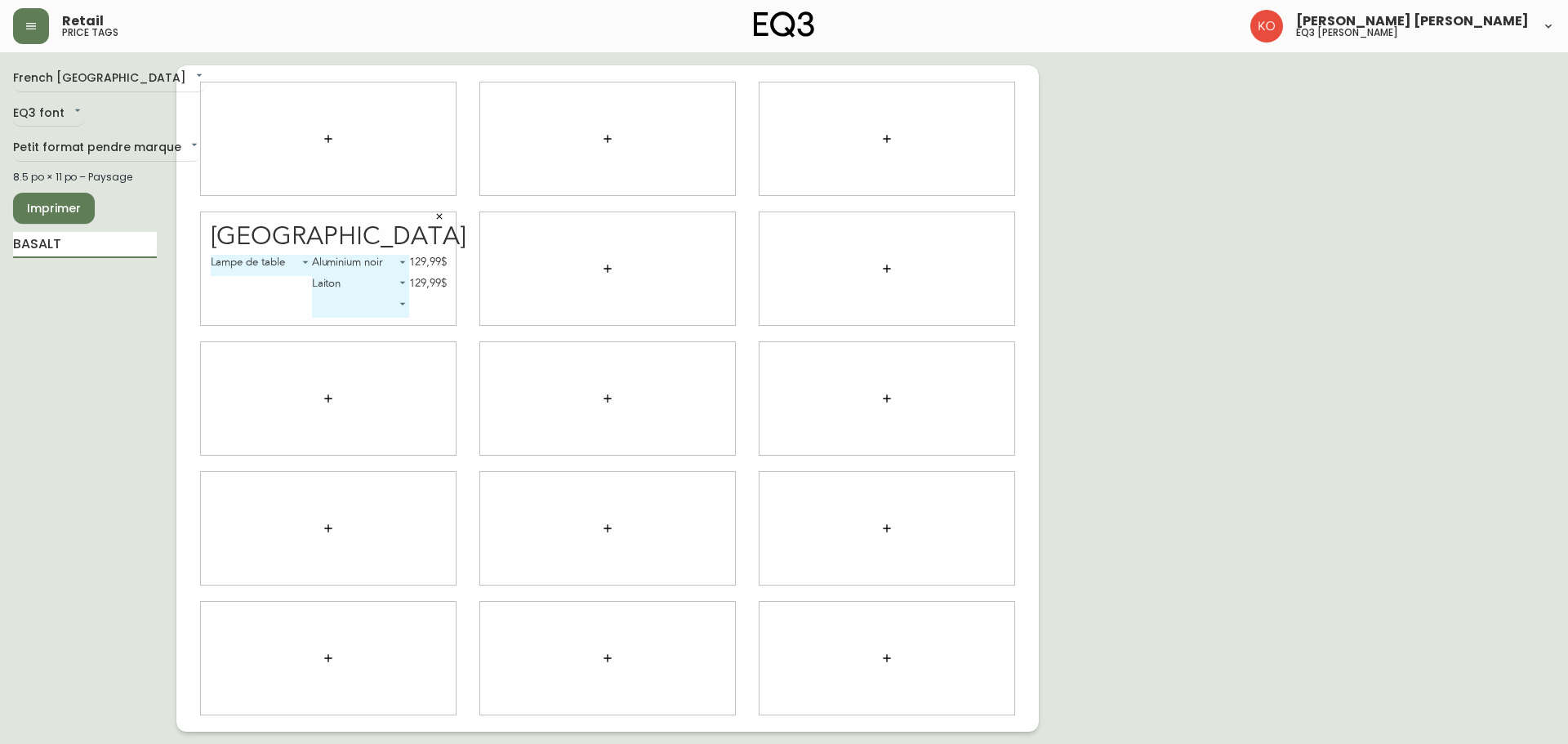
drag, startPoint x: 117, startPoint y: 245, endPoint x: 0, endPoint y: 236, distance: 117.3
click at [0, 236] on main "French Canada fr_CA EQ3 font EQ3 Petit format pendre marque small 8.5 po × 11 p…" at bounding box center [784, 391] width 1568 height 679
click at [637, 270] on body "Retail price tags [PERSON_NAME] [PERSON_NAME] eq3 laval - [PERSON_NAME] French …" at bounding box center [784, 366] width 1568 height 732
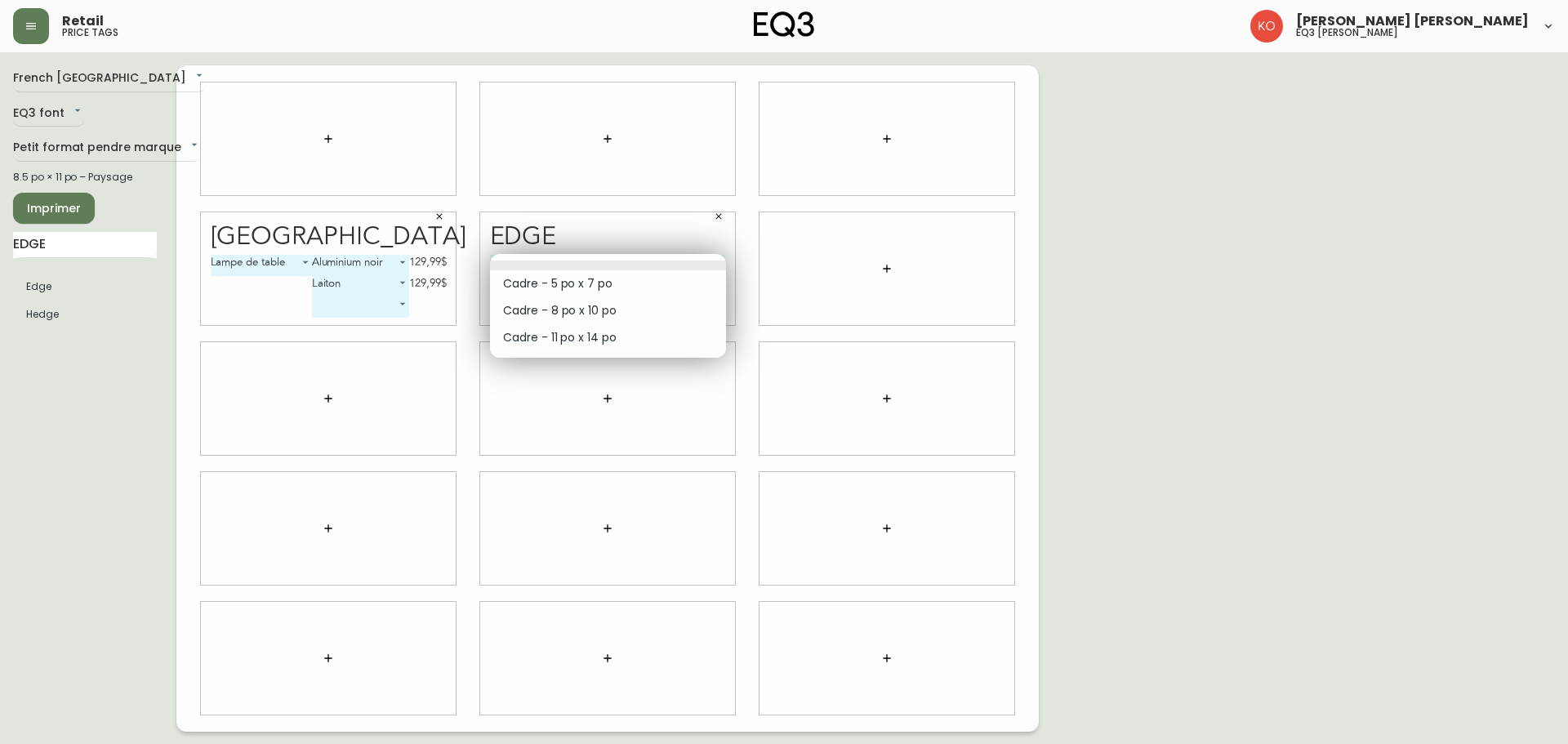
click at [717, 218] on div at bounding box center [784, 372] width 1568 height 744
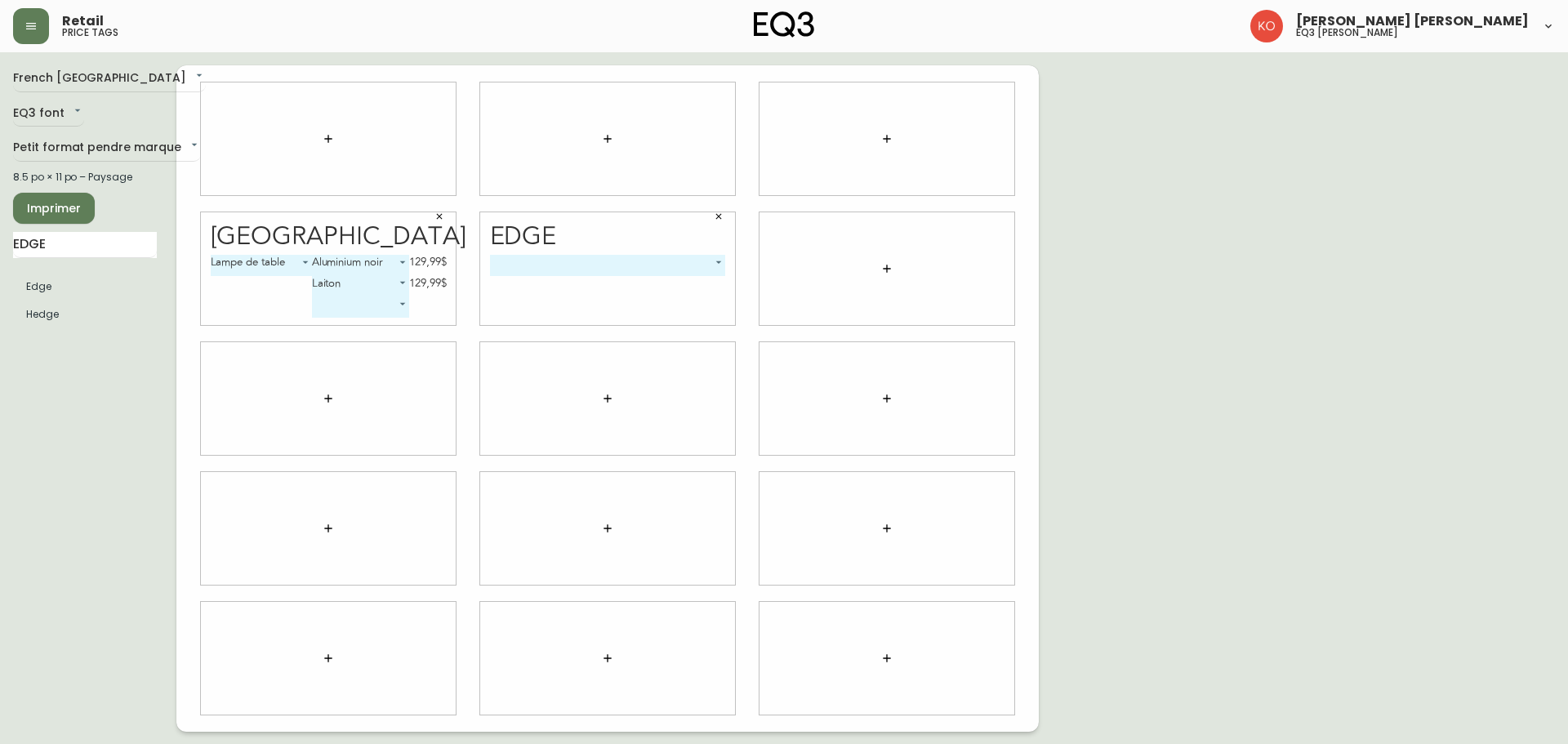
click at [717, 218] on icon "button" at bounding box center [719, 217] width 5 height 5
drag, startPoint x: 68, startPoint y: 236, endPoint x: 0, endPoint y: 236, distance: 68.0
click at [0, 236] on main "French Canada fr_CA EQ3 font EQ3 Petit format pendre marque small 8.5 po × 11 p…" at bounding box center [784, 391] width 1568 height 679
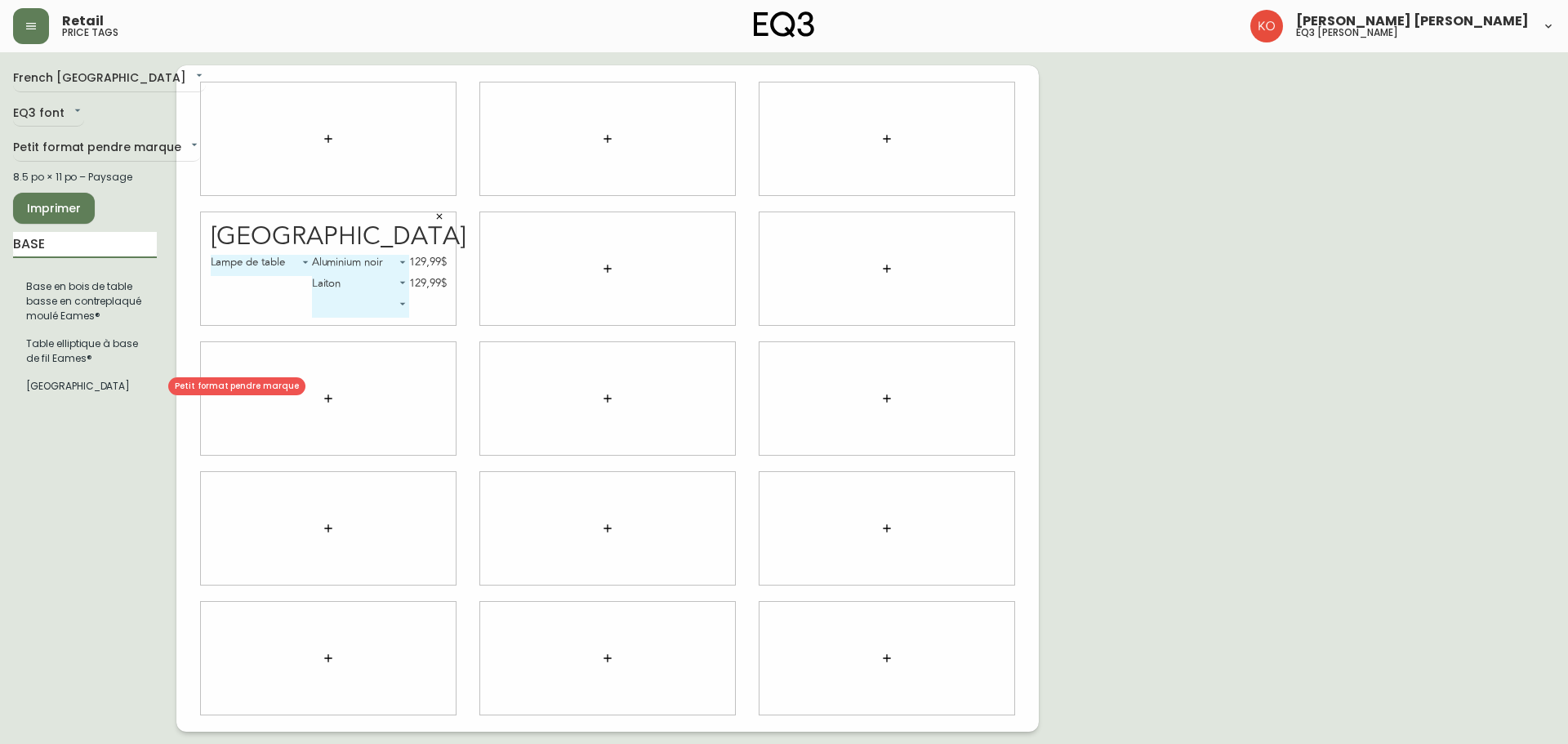
type input "BASE"
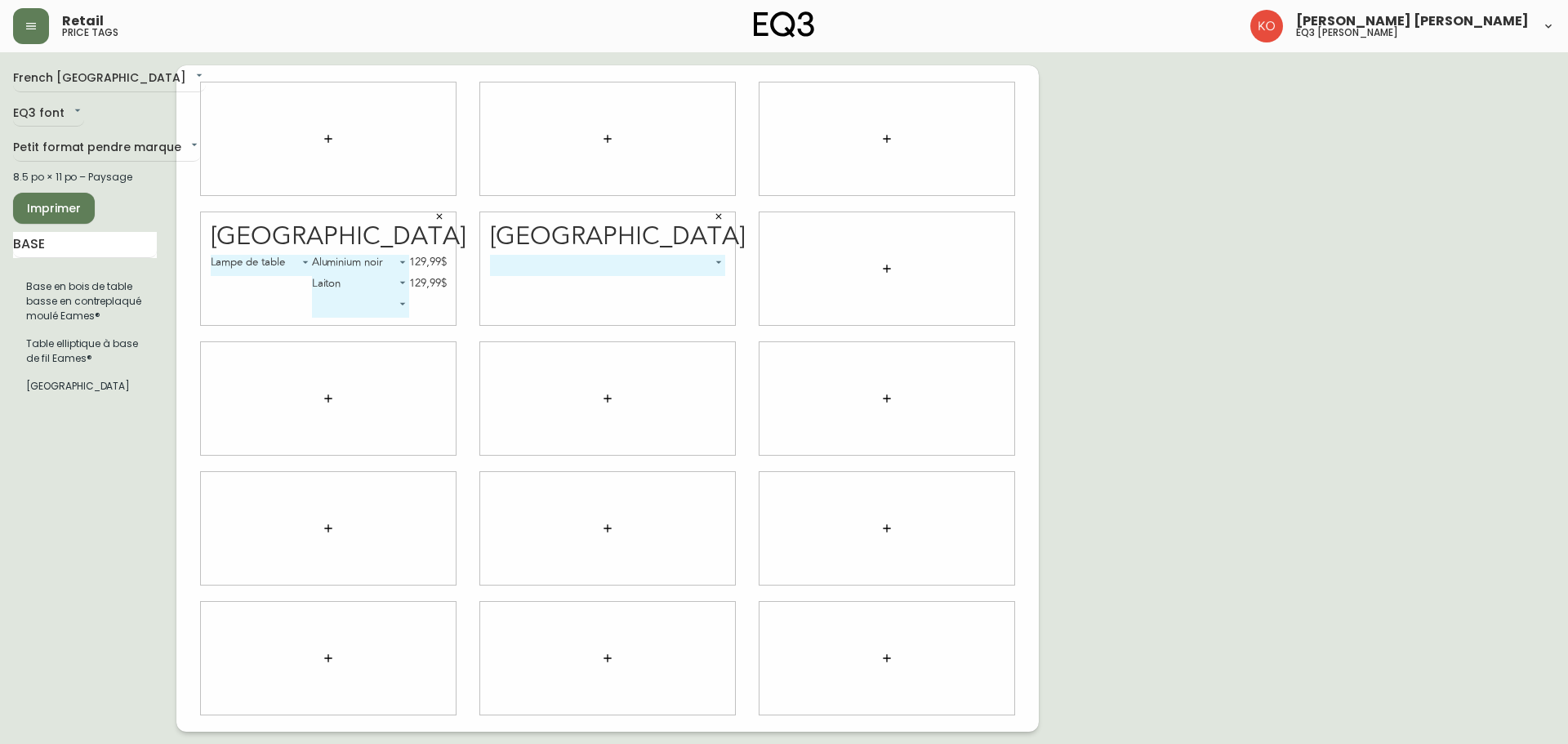
click at [714, 274] on body "Retail price tags [PERSON_NAME] [PERSON_NAME] eq3 laval - [PERSON_NAME] French …" at bounding box center [784, 366] width 1568 height 732
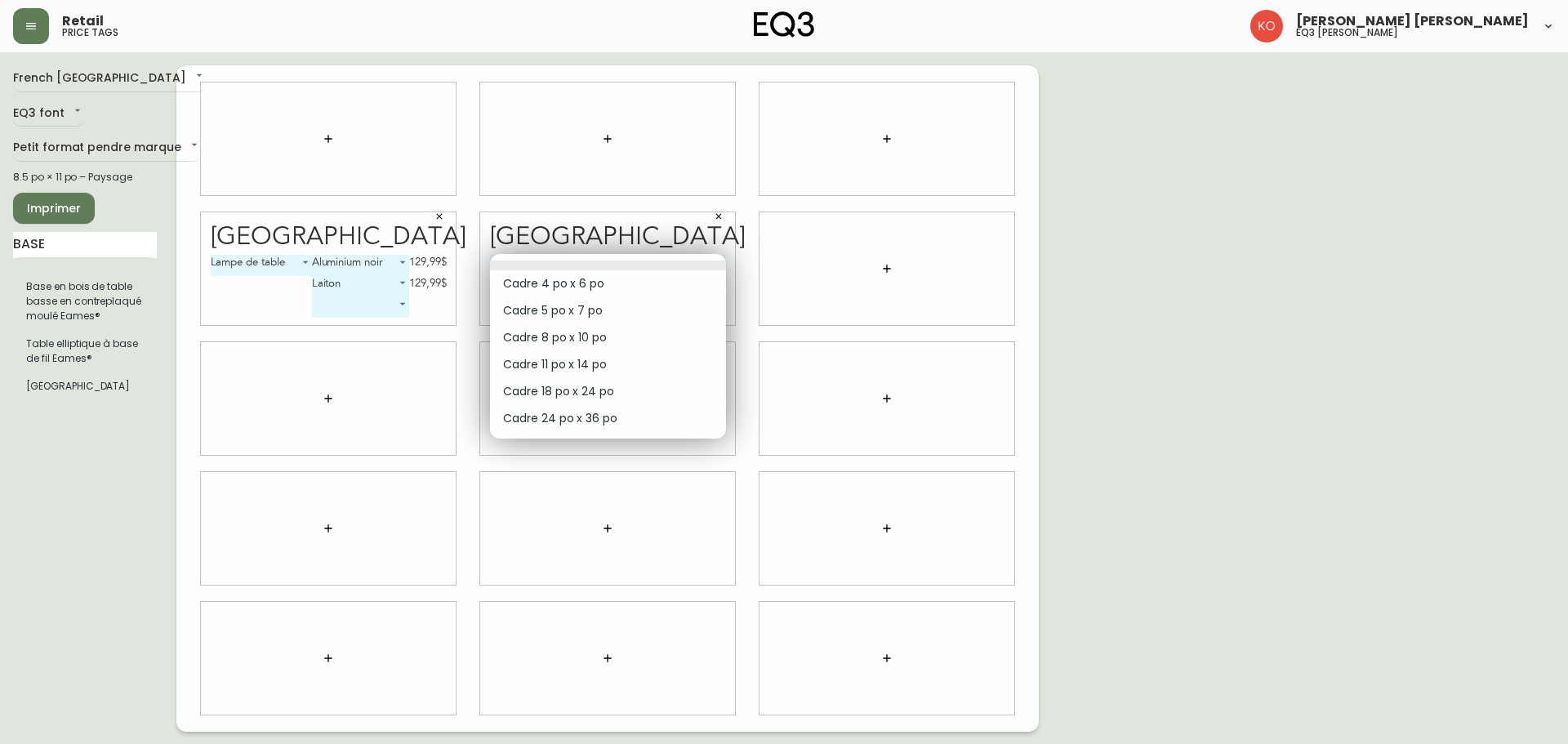
click at [624, 422] on li "Cadre 24 po x 36 po" at bounding box center [607, 418] width 236 height 27
type input "5"
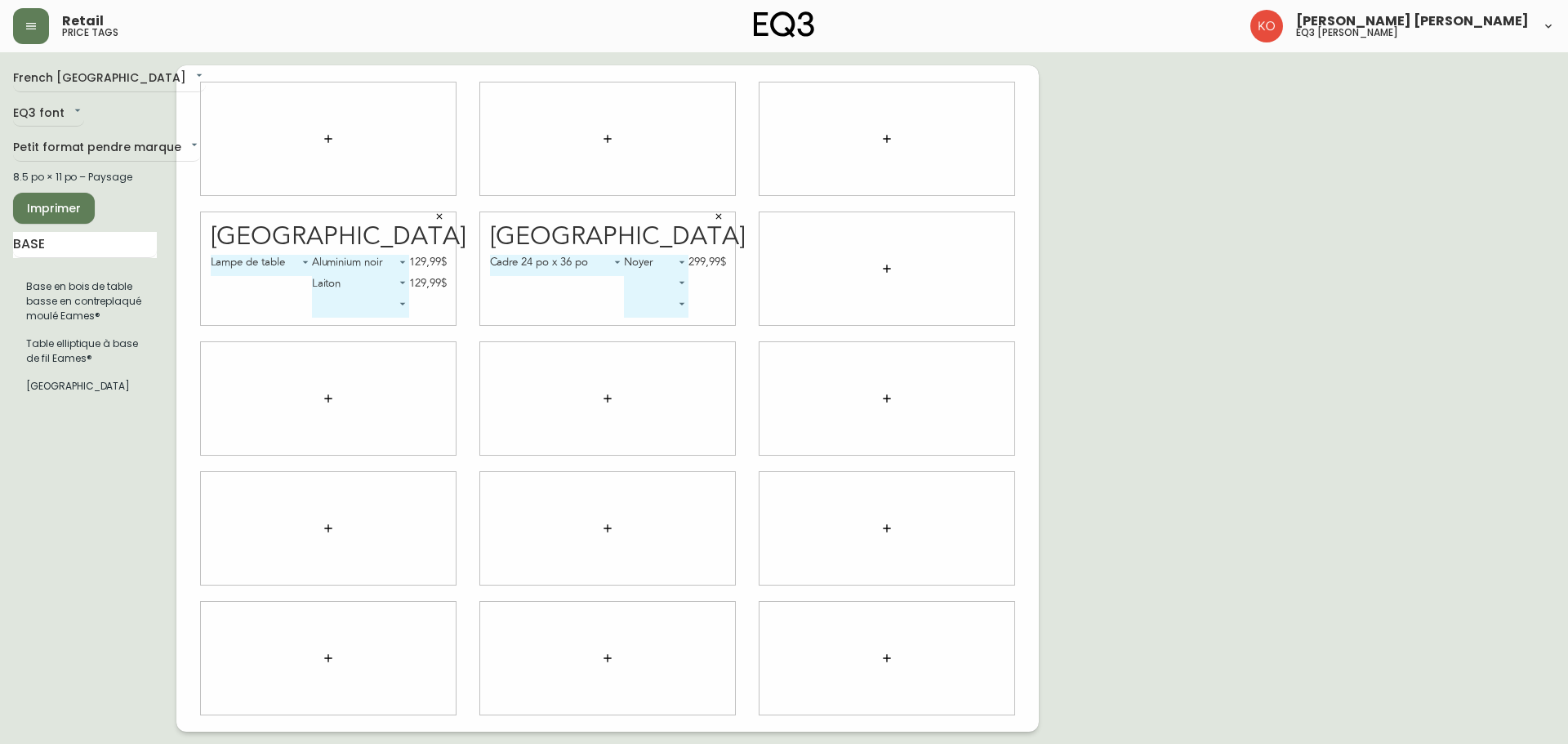
click at [1096, 257] on div "French Canada fr_CA EQ3 font EQ3 Petit format pendre marque small 8.5 po × 11 p…" at bounding box center [784, 399] width 1541 height 667
click at [667, 262] on body "Retail price tags [PERSON_NAME] [PERSON_NAME] eq3 laval - [PERSON_NAME] French …" at bounding box center [784, 366] width 1568 height 732
click at [667, 262] on li "Noyer" at bounding box center [655, 265] width 64 height 27
click at [1198, 279] on div "French Canada fr_CA EQ3 font EQ3 Petit format pendre marque small 8.5 po × 11 p…" at bounding box center [784, 399] width 1541 height 667
click at [657, 260] on body "Retail price tags [PERSON_NAME] [PERSON_NAME] eq3 laval - [PERSON_NAME] French …" at bounding box center [784, 366] width 1568 height 732
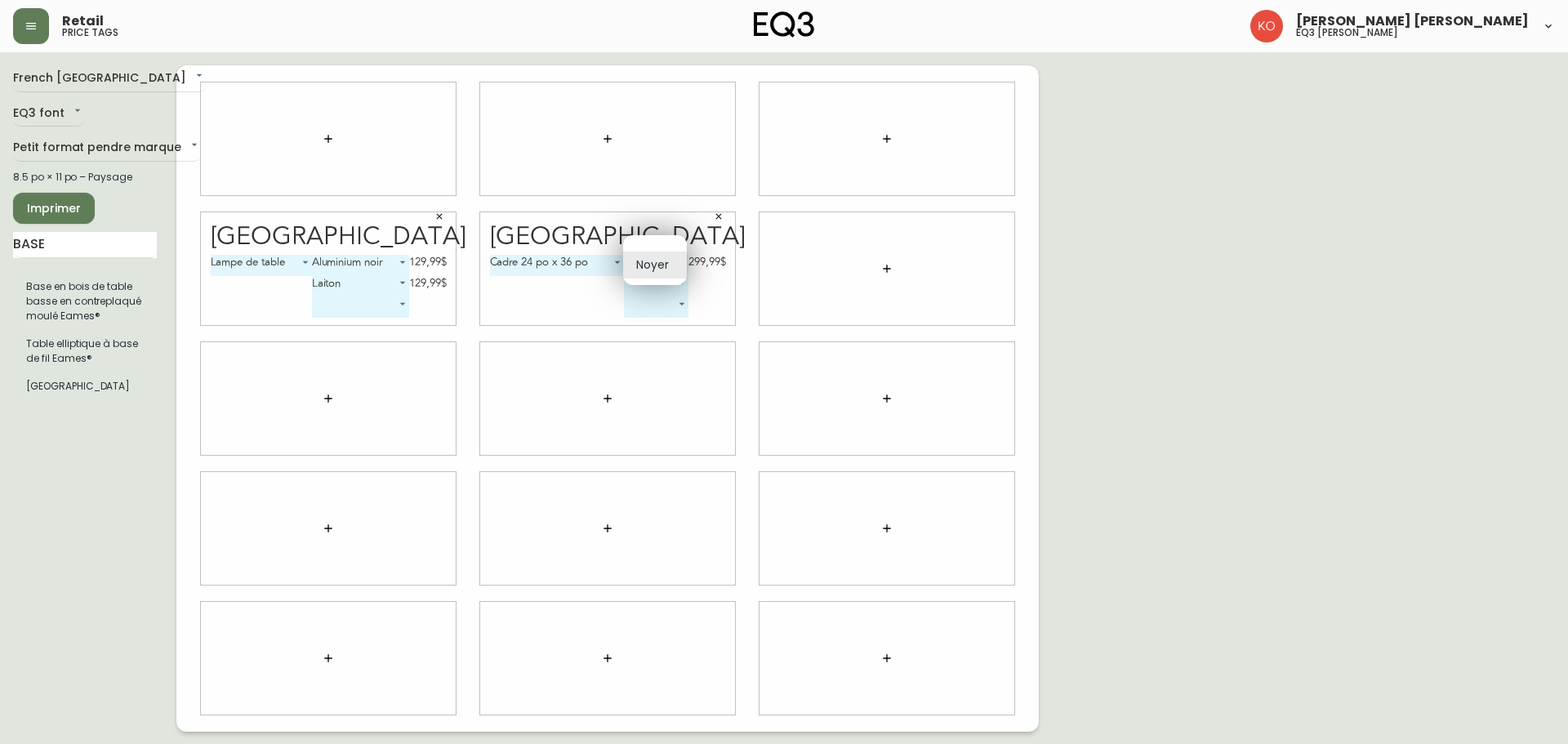
click at [651, 259] on li "Noyer" at bounding box center [655, 265] width 64 height 27
click at [668, 270] on body "Retail price tags [PERSON_NAME] [PERSON_NAME] eq3 laval - [PERSON_NAME] French …" at bounding box center [784, 366] width 1568 height 732
click at [659, 290] on div at bounding box center [784, 372] width 1568 height 744
click at [683, 291] on body "Retail price tags [PERSON_NAME] [PERSON_NAME] eq3 laval - [PERSON_NAME] French …" at bounding box center [784, 366] width 1568 height 732
click at [669, 268] on div at bounding box center [784, 372] width 1568 height 744
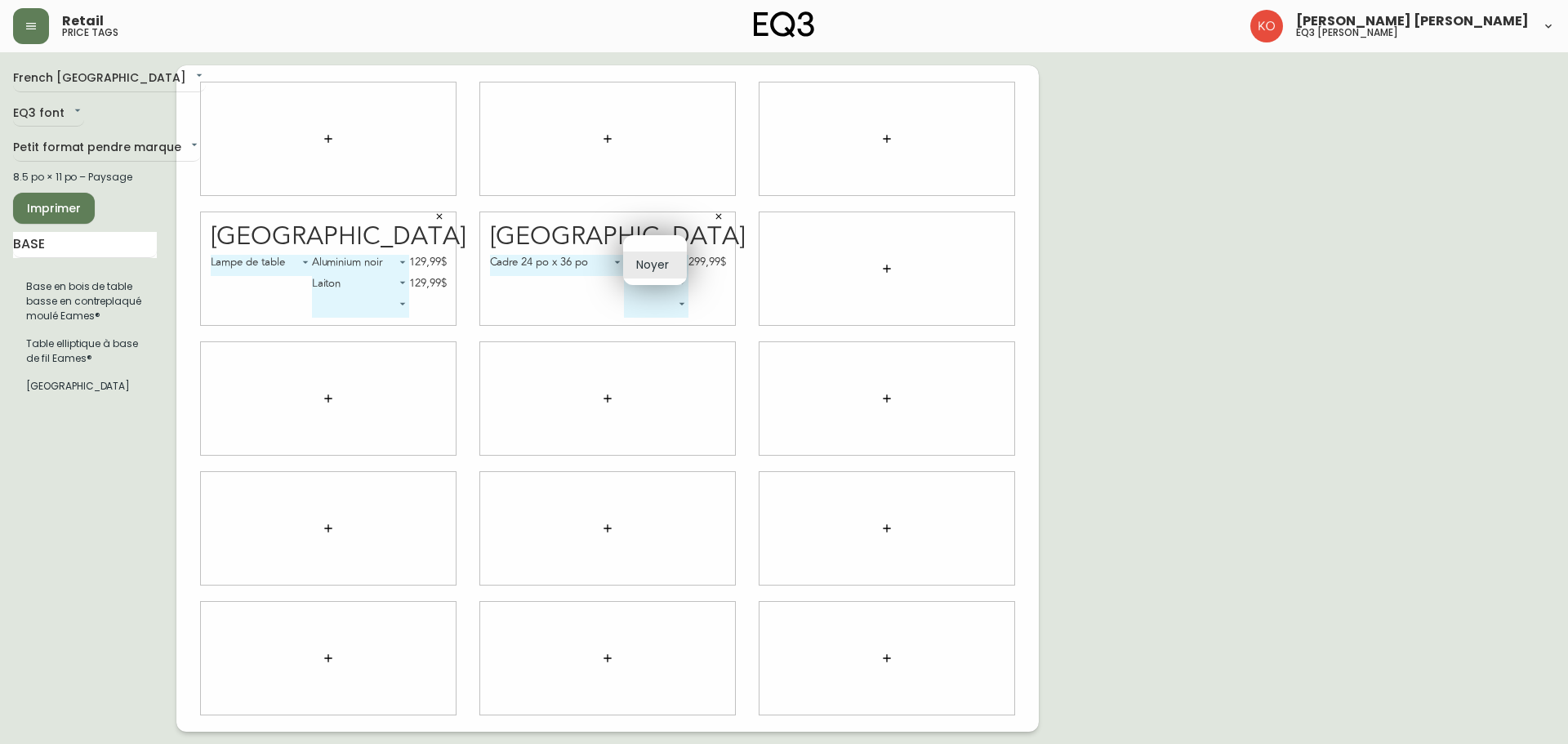
click at [682, 262] on body "Retail price tags [PERSON_NAME] [PERSON_NAME] eq3 laval - [PERSON_NAME] French …" at bounding box center [784, 366] width 1568 height 732
click at [670, 262] on li "Noyer" at bounding box center [655, 265] width 64 height 27
click at [654, 265] on body "Retail price tags [PERSON_NAME] [PERSON_NAME] eq3 laval - [PERSON_NAME] French …" at bounding box center [784, 366] width 1568 height 732
click at [654, 265] on li "Noyer" at bounding box center [655, 265] width 64 height 27
click at [654, 265] on li "Noyer" at bounding box center [647, 266] width 48 height 16
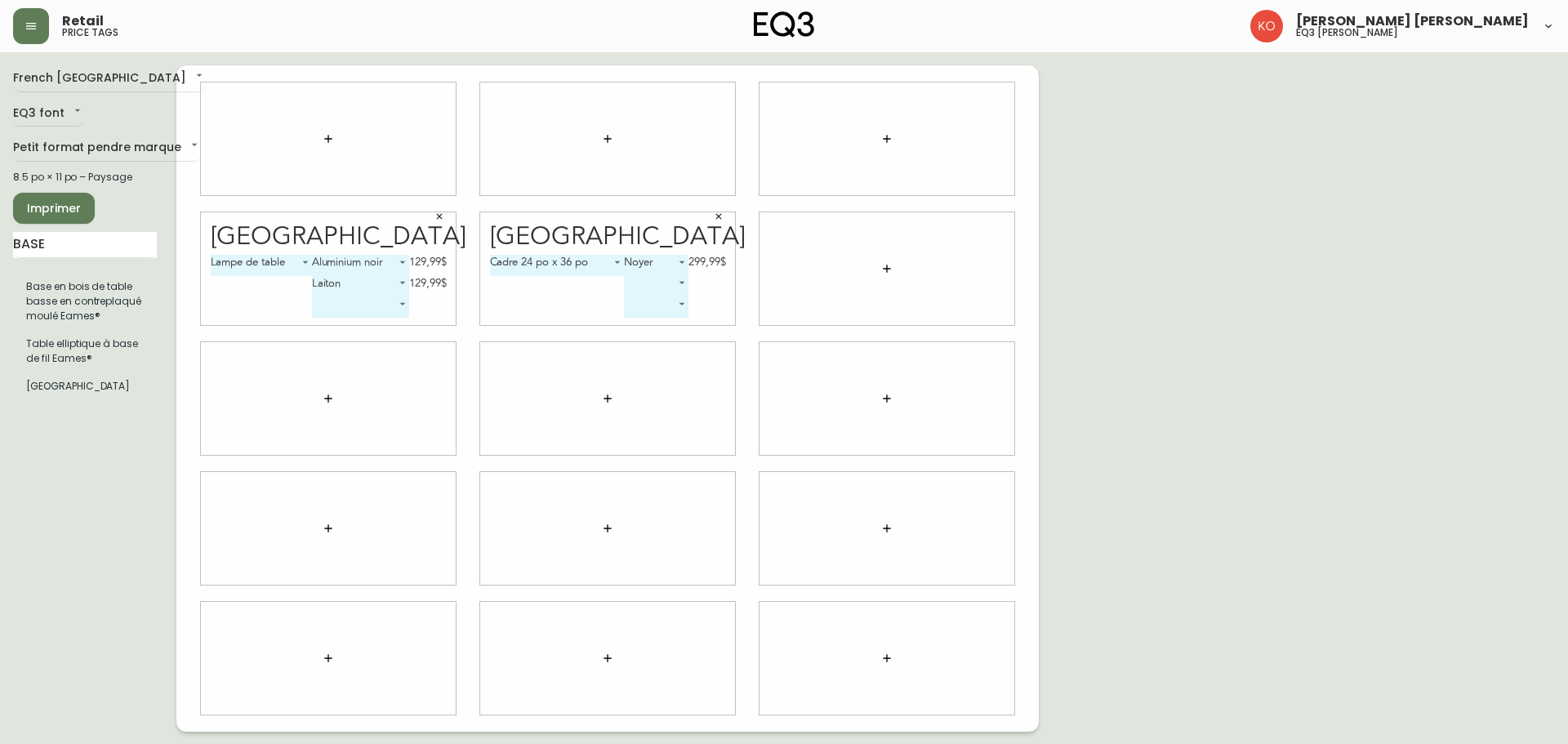
click at [654, 265] on body "Retail price tags [PERSON_NAME] [PERSON_NAME] eq3 laval - [PERSON_NAME] French …" at bounding box center [784, 366] width 1568 height 732
click at [657, 261] on li "Noyer" at bounding box center [655, 265] width 64 height 27
click at [662, 261] on body "Retail price tags [PERSON_NAME] [PERSON_NAME] eq3 laval - [PERSON_NAME] French …" at bounding box center [784, 366] width 1568 height 732
click at [662, 261] on li "Noyer" at bounding box center [655, 265] width 64 height 27
click at [640, 264] on body "Retail price tags [PERSON_NAME] [PERSON_NAME] eq3 laval - [PERSON_NAME] French …" at bounding box center [784, 366] width 1568 height 732
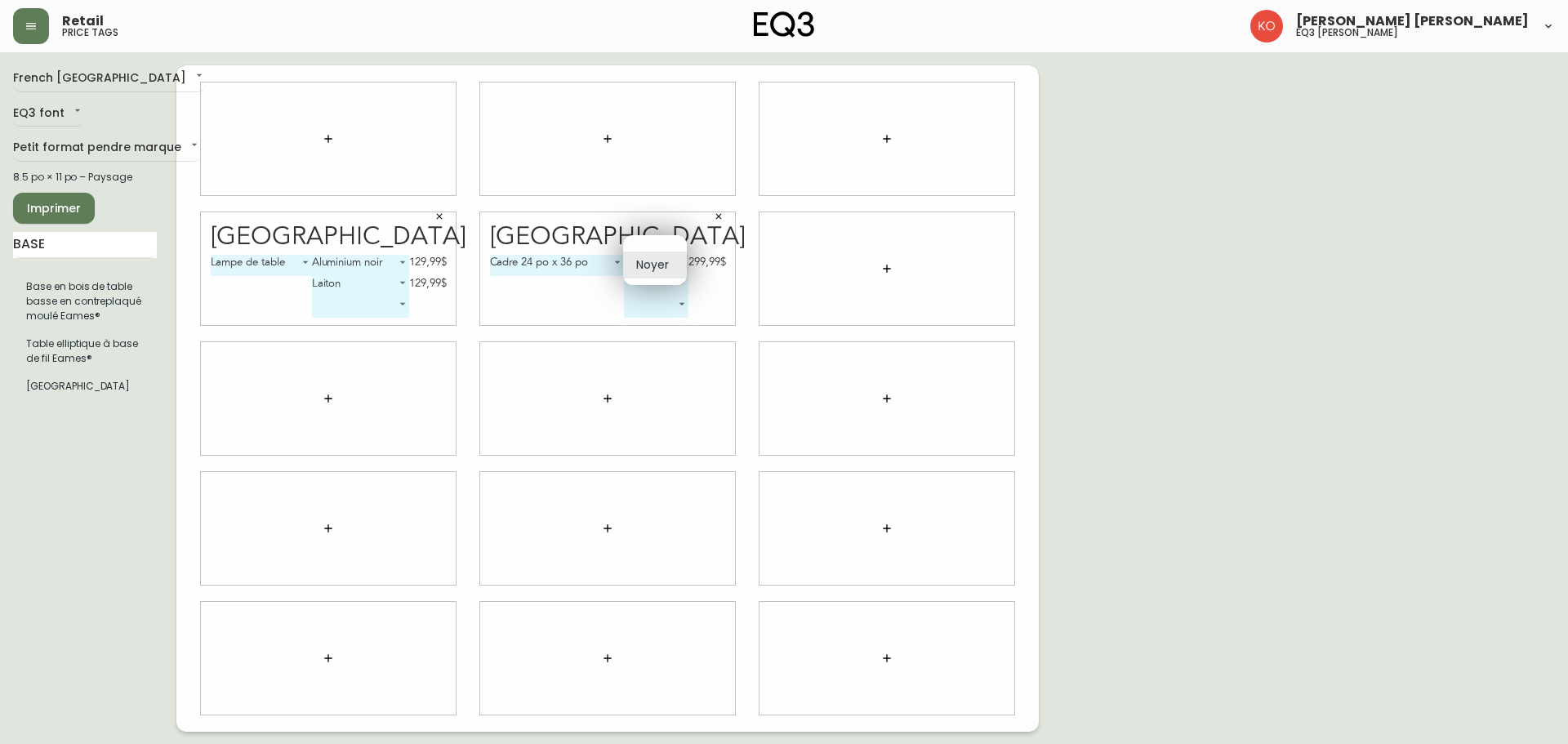
click at [640, 264] on li "Noyer" at bounding box center [655, 265] width 64 height 27
click at [642, 280] on body "Retail price tags [PERSON_NAME] [PERSON_NAME] eq3 laval - [PERSON_NAME] French …" at bounding box center [784, 366] width 1568 height 732
click at [580, 300] on div at bounding box center [784, 372] width 1568 height 744
click at [663, 299] on body "Retail price tags [PERSON_NAME] [PERSON_NAME] eq3 laval - [PERSON_NAME] French …" at bounding box center [784, 366] width 1568 height 732
click at [653, 321] on li "Noyer" at bounding box center [655, 325] width 64 height 27
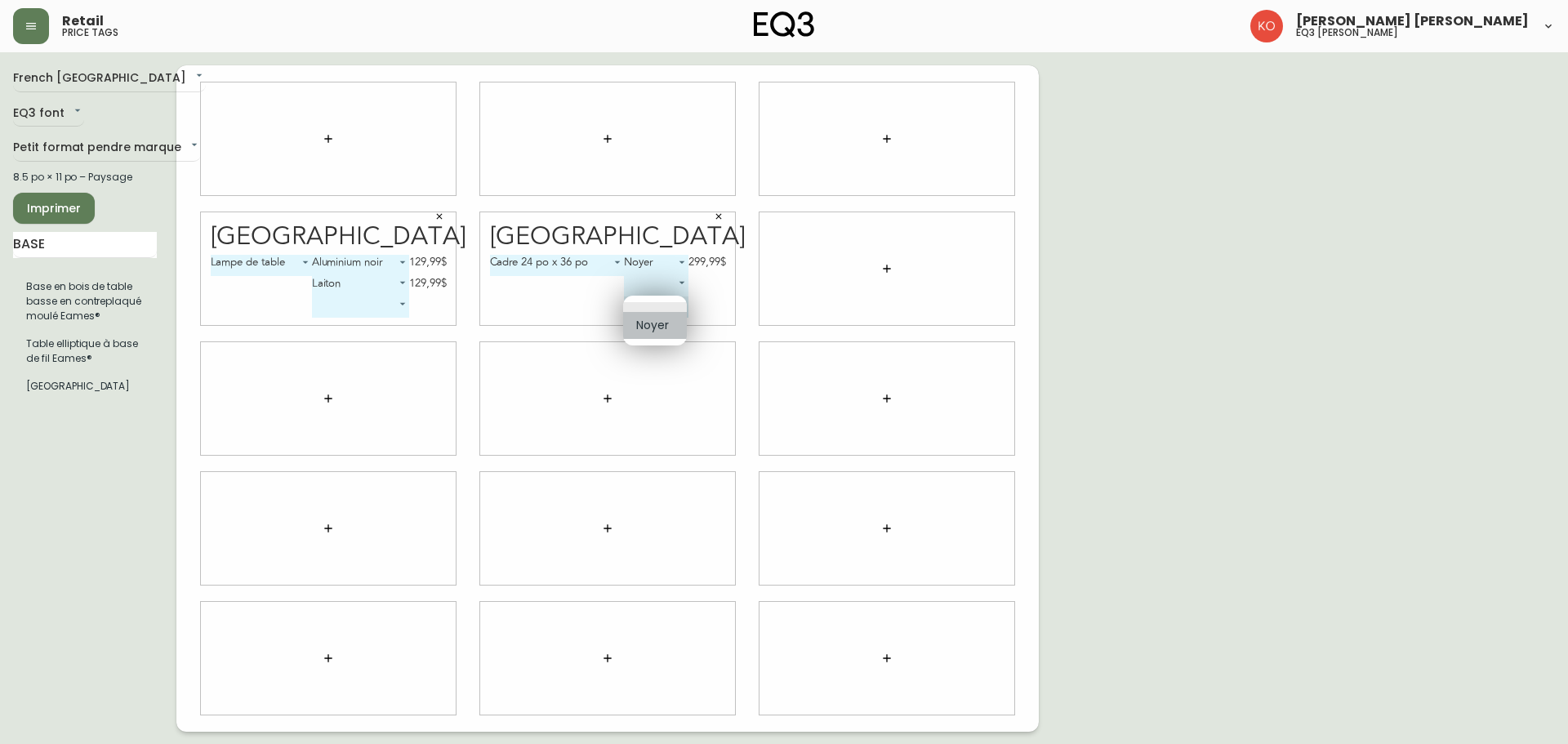
type input "0"
click at [596, 302] on div "Cadre 24 po x 36 po 5 Noyer 0 299,99$ ​ Noyer 0 299,99$" at bounding box center [607, 290] width 236 height 70
click at [677, 303] on body "Retail price tags [PERSON_NAME] [PERSON_NAME] eq3 laval - [PERSON_NAME] French …" at bounding box center [784, 366] width 1568 height 732
click at [678, 315] on li "Noyer" at bounding box center [655, 307] width 64 height 27
click at [696, 300] on div "299,99$" at bounding box center [707, 304] width 37 height 15
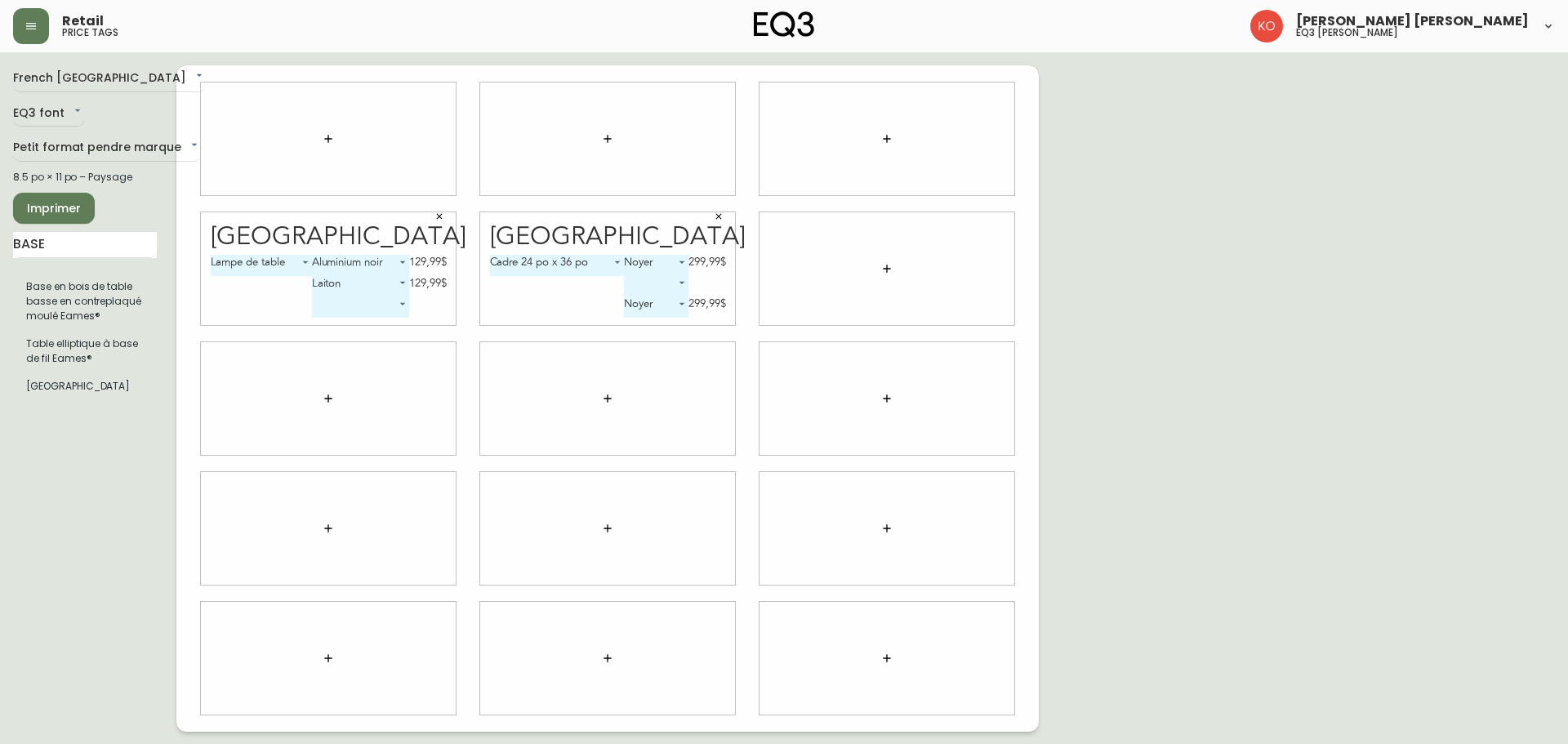
click at [718, 225] on button "button" at bounding box center [719, 217] width 25 height 25
click at [615, 272] on body "Retail price tags [PERSON_NAME] [PERSON_NAME] eq3 laval - [PERSON_NAME] French …" at bounding box center [784, 366] width 1568 height 732
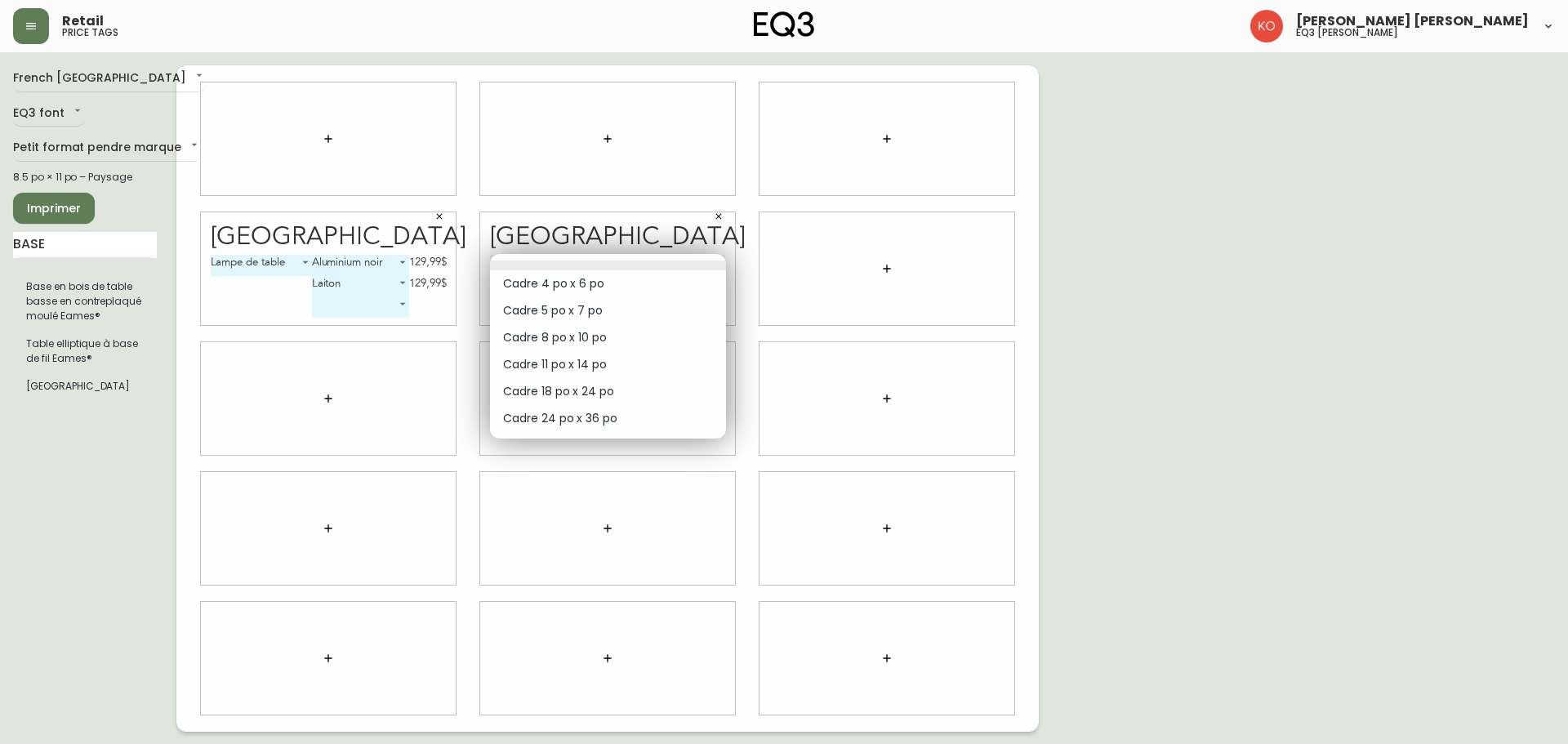
click at [577, 420] on li "Cadre 24 po x 36 po" at bounding box center [607, 418] width 236 height 27
type input "5"
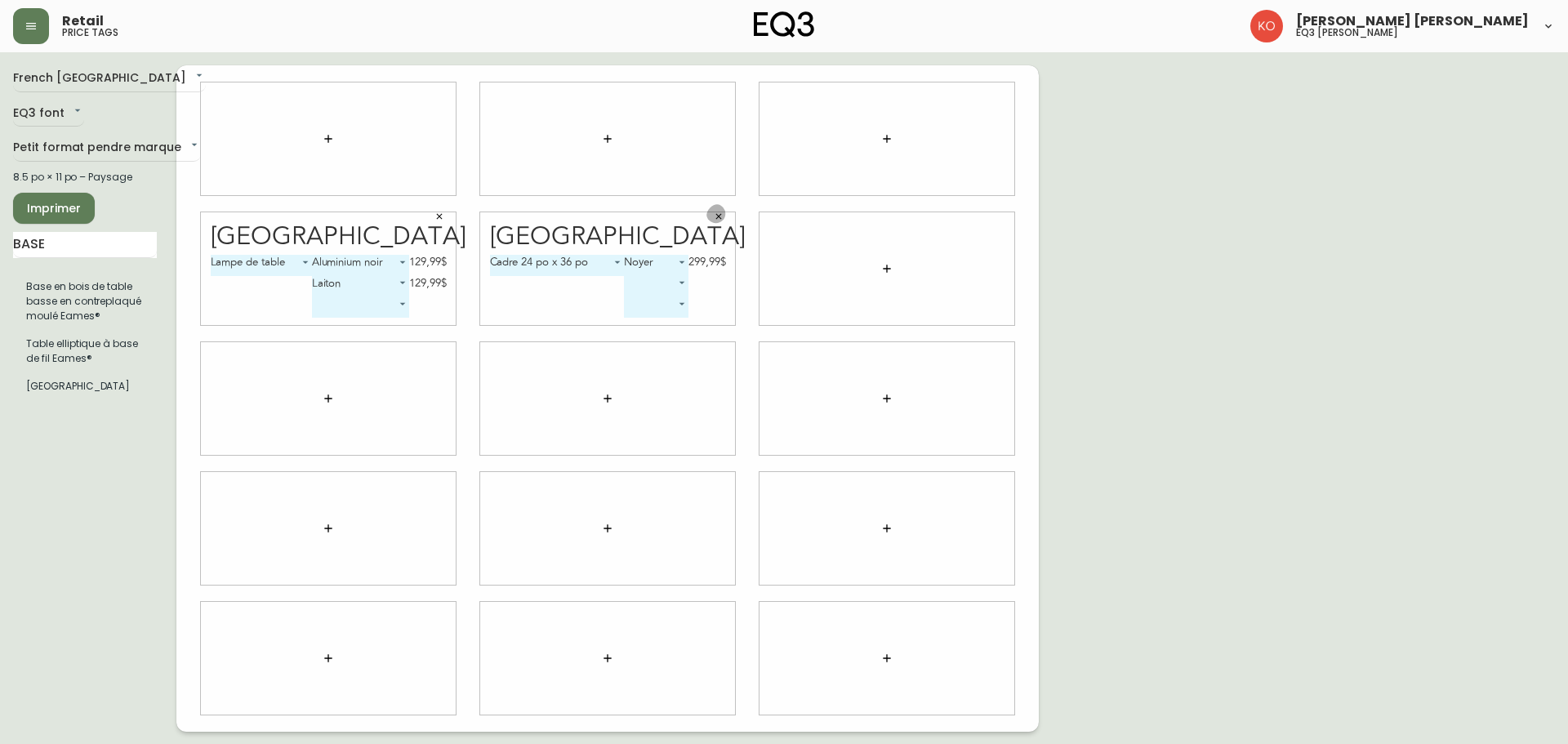
click at [723, 220] on button "button" at bounding box center [719, 217] width 25 height 25
drag, startPoint x: 679, startPoint y: 245, endPoint x: 692, endPoint y: 303, distance: 59.4
click at [680, 255] on div "Basel ​ -1" at bounding box center [607, 268] width 255 height 112
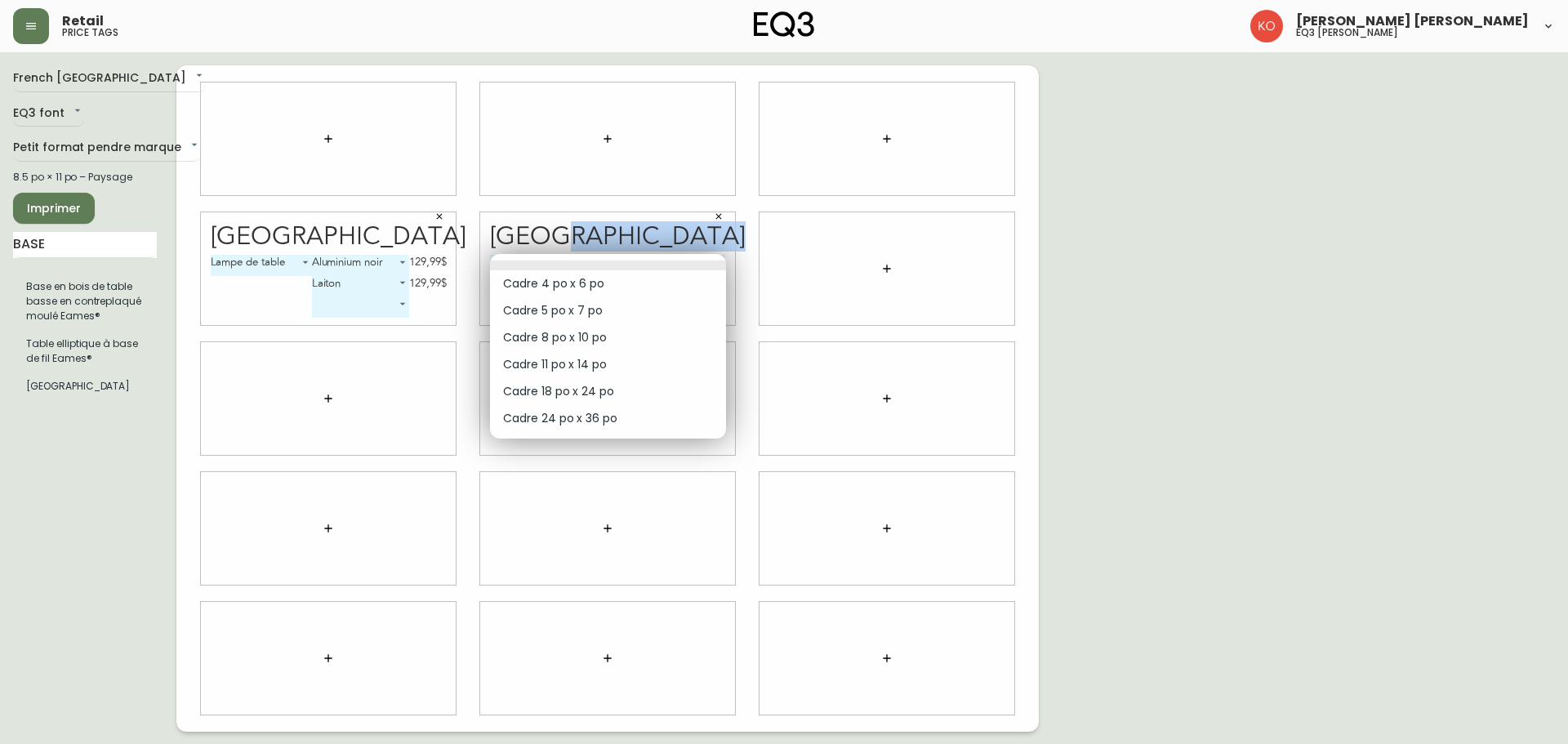
click at [695, 263] on body "Retail price tags [PERSON_NAME] [PERSON_NAME] eq3 laval - [PERSON_NAME] French …" at bounding box center [784, 366] width 1568 height 732
click at [586, 418] on li "Cadre 24 po x 36 po" at bounding box center [607, 418] width 236 height 27
type input "5"
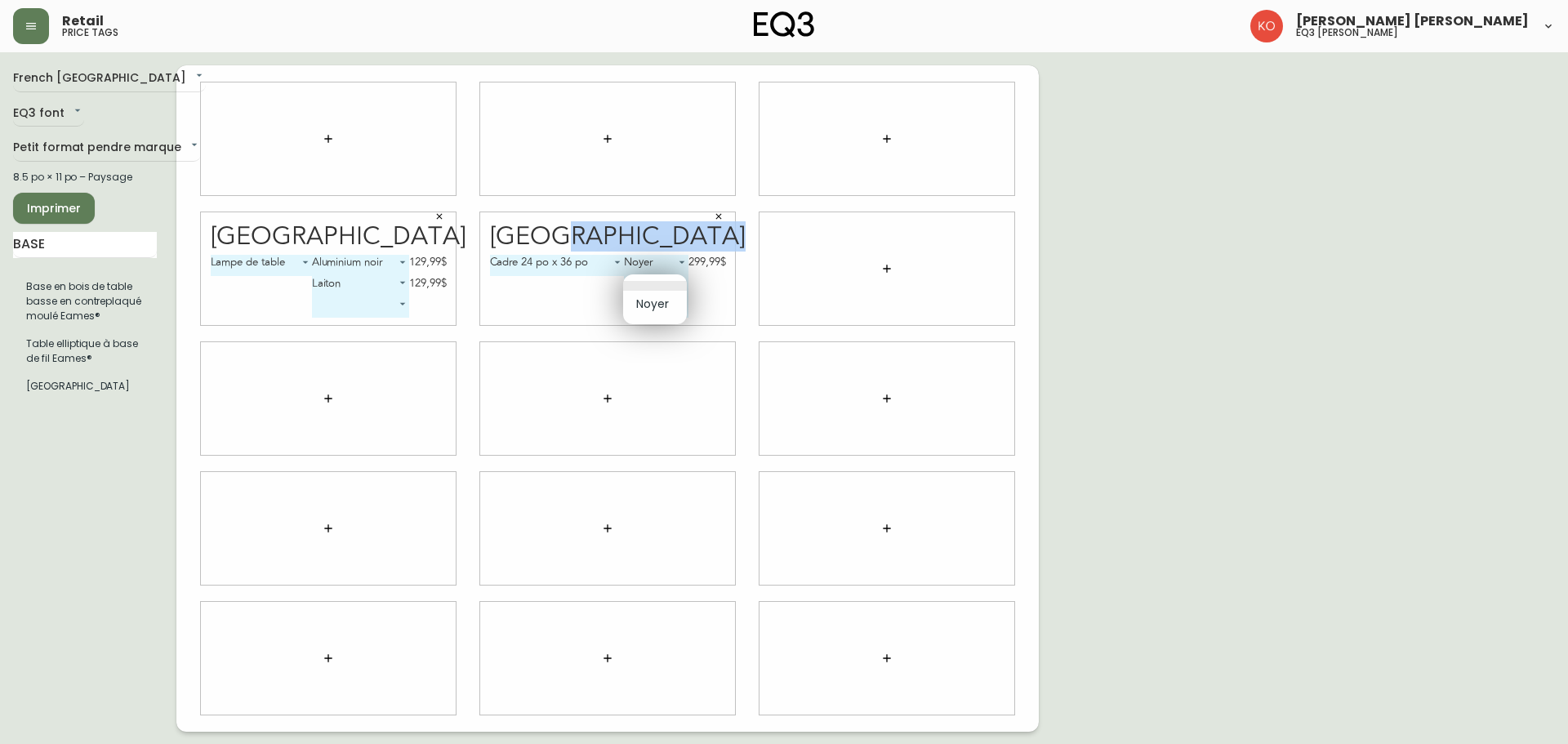
click at [678, 275] on body "Retail price tags [PERSON_NAME] [PERSON_NAME] eq3 laval - [PERSON_NAME] French …" at bounding box center [784, 366] width 1568 height 732
click at [660, 253] on div at bounding box center [784, 372] width 1568 height 744
click at [676, 283] on body "Retail price tags [PERSON_NAME] [PERSON_NAME] eq3 laval - [PERSON_NAME] French …" at bounding box center [784, 366] width 1568 height 732
click at [574, 298] on div at bounding box center [784, 372] width 1568 height 744
click at [650, 302] on body "Retail price tags [PERSON_NAME] [PERSON_NAME] eq3 laval - [PERSON_NAME] French …" at bounding box center [784, 366] width 1568 height 732
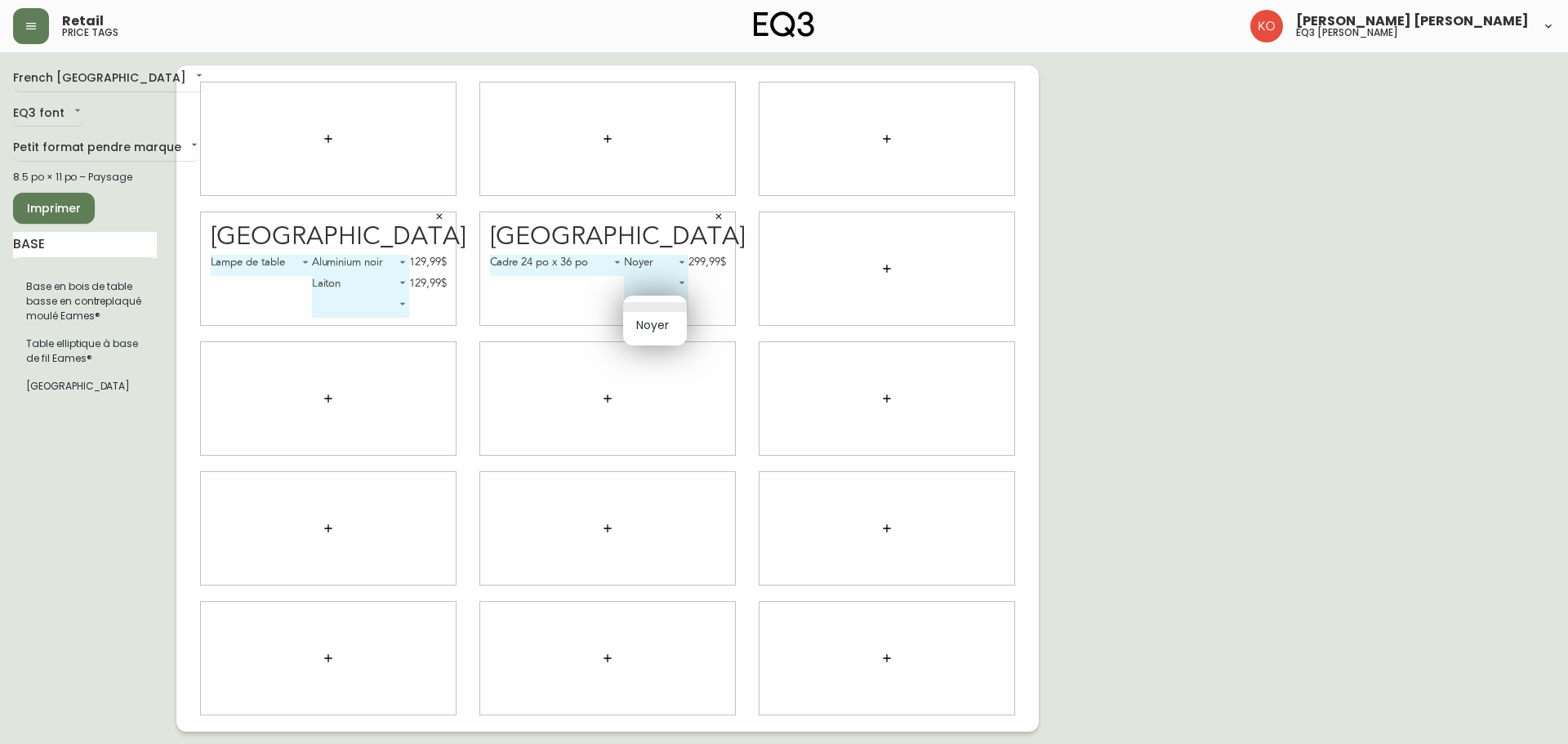
click at [562, 314] on div at bounding box center [784, 372] width 1568 height 744
click at [668, 280] on body "Retail price tags [PERSON_NAME] [PERSON_NAME] eq3 laval - [PERSON_NAME] French …" at bounding box center [784, 366] width 1568 height 732
click at [567, 303] on div at bounding box center [784, 372] width 1568 height 744
click at [711, 219] on button "button" at bounding box center [719, 217] width 25 height 25
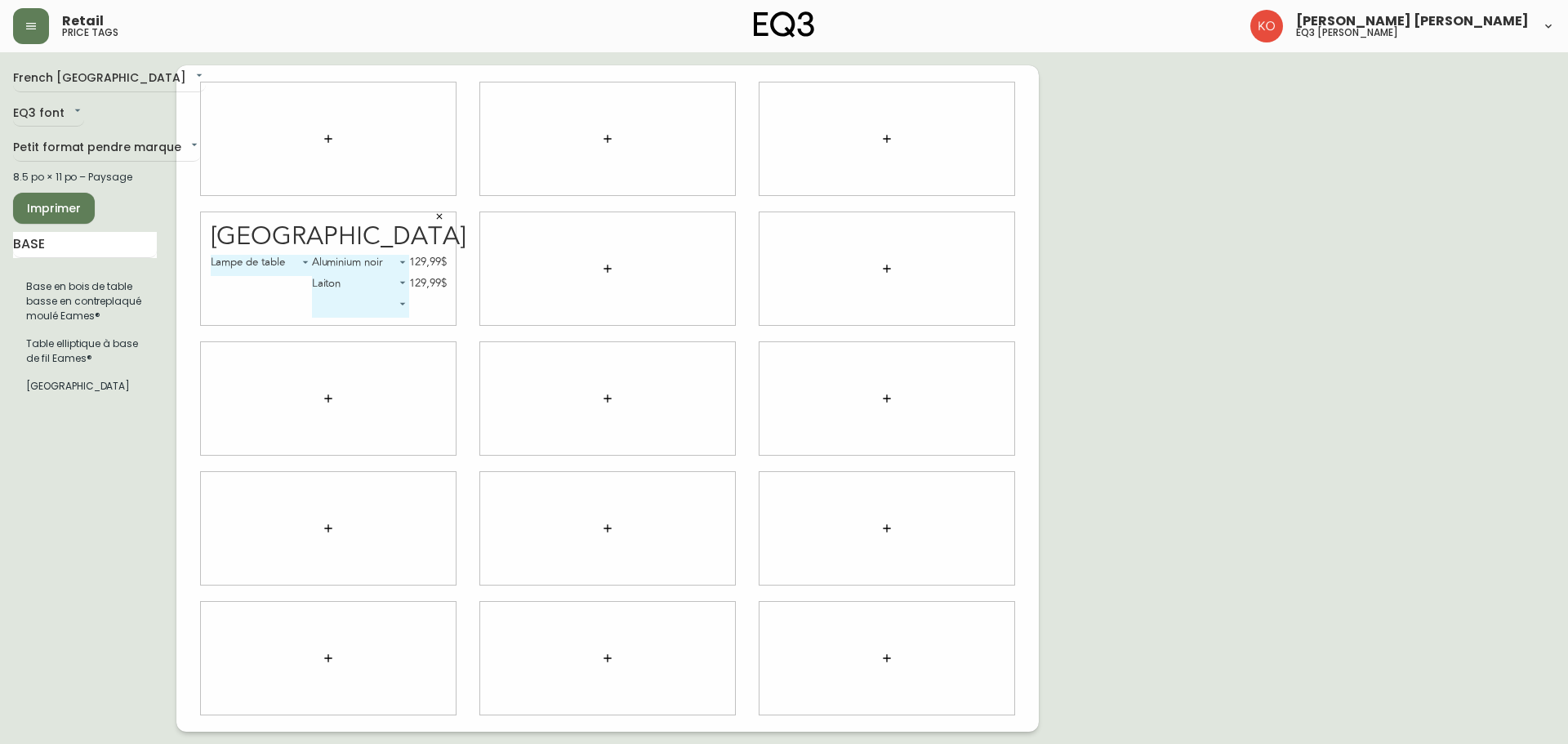
click at [613, 268] on icon "button" at bounding box center [607, 268] width 13 height 13
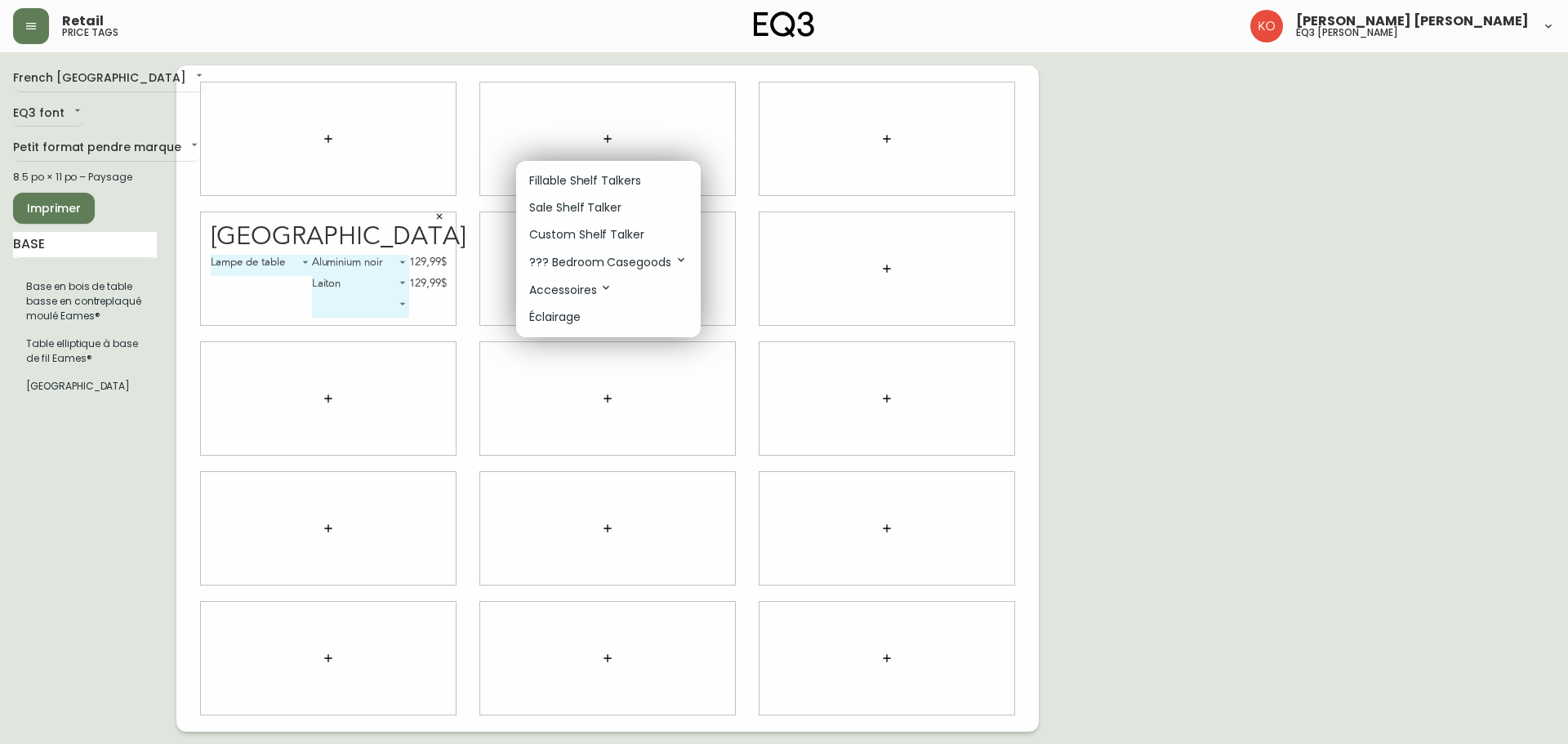
click at [605, 291] on icon at bounding box center [606, 287] width 13 height 13
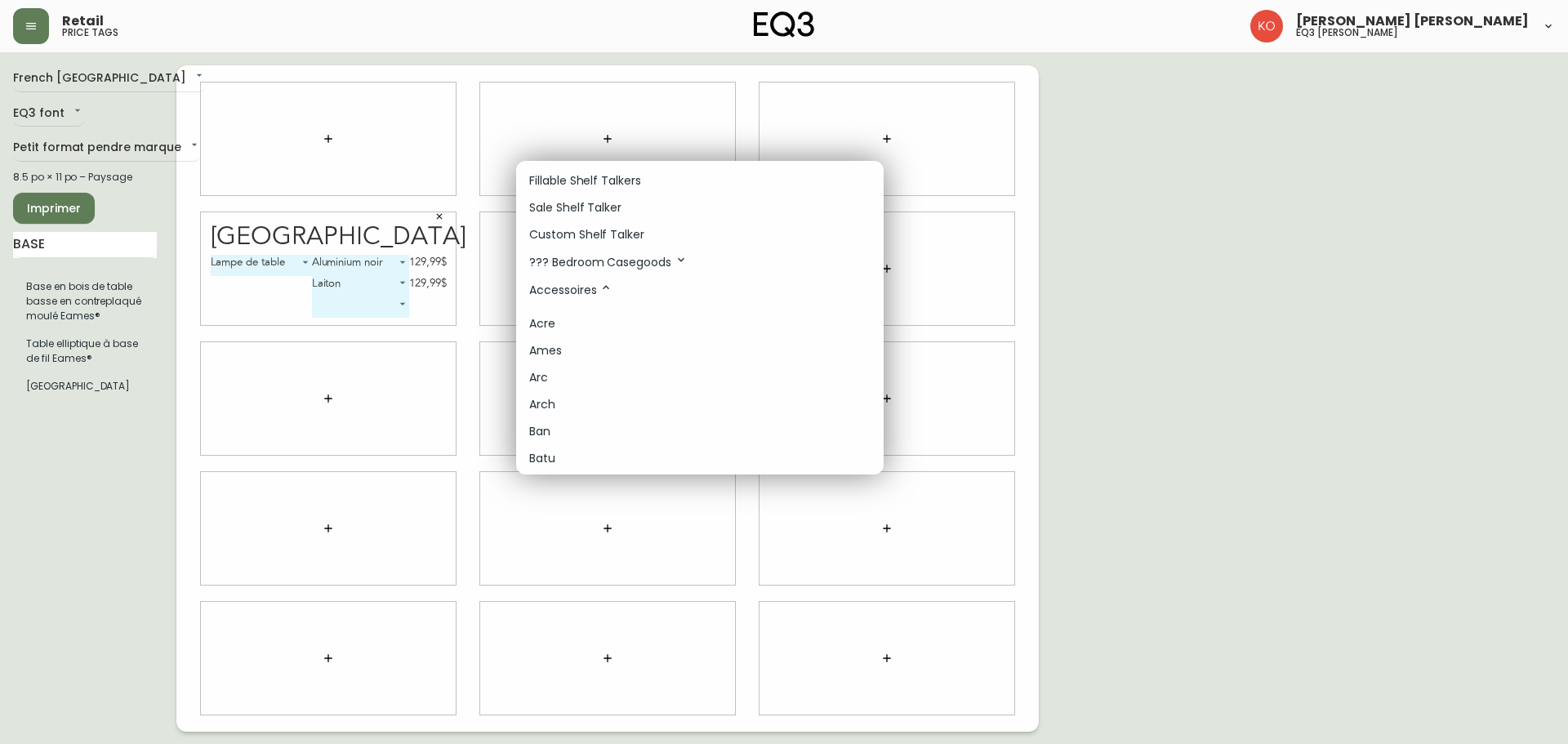
click at [602, 291] on icon at bounding box center [606, 287] width 13 height 13
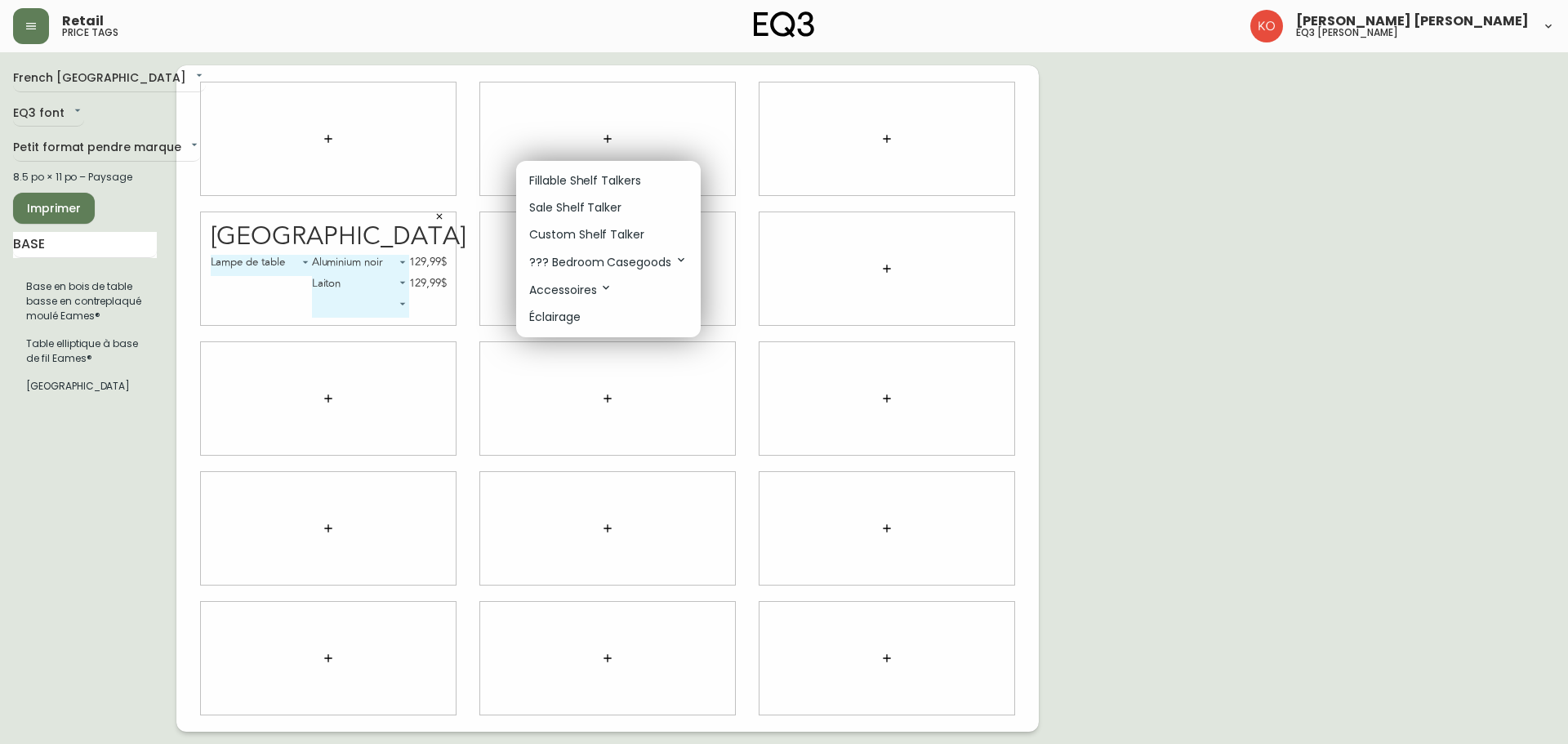
click at [503, 363] on div at bounding box center [784, 372] width 1568 height 744
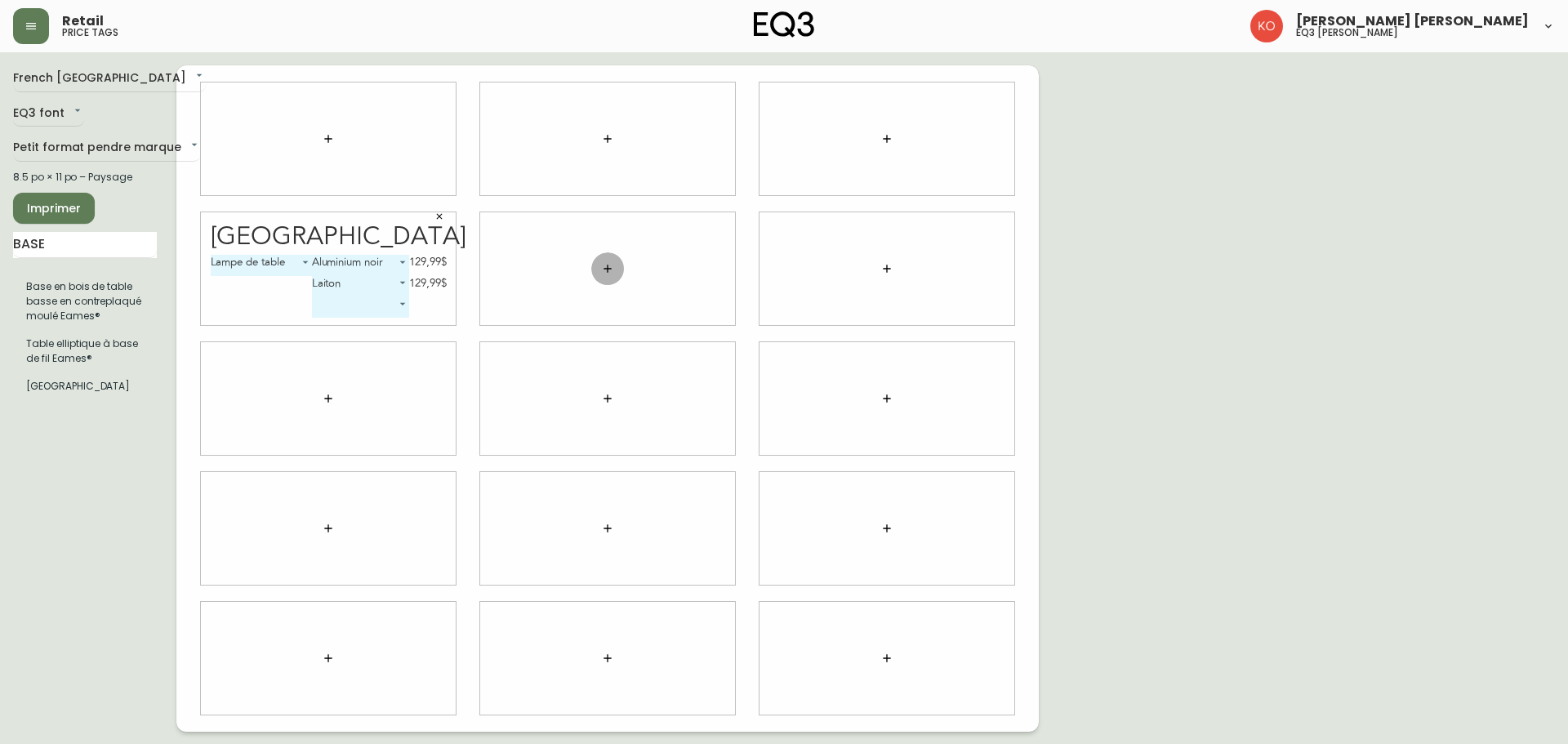
click at [600, 267] on button "button" at bounding box center [607, 268] width 33 height 33
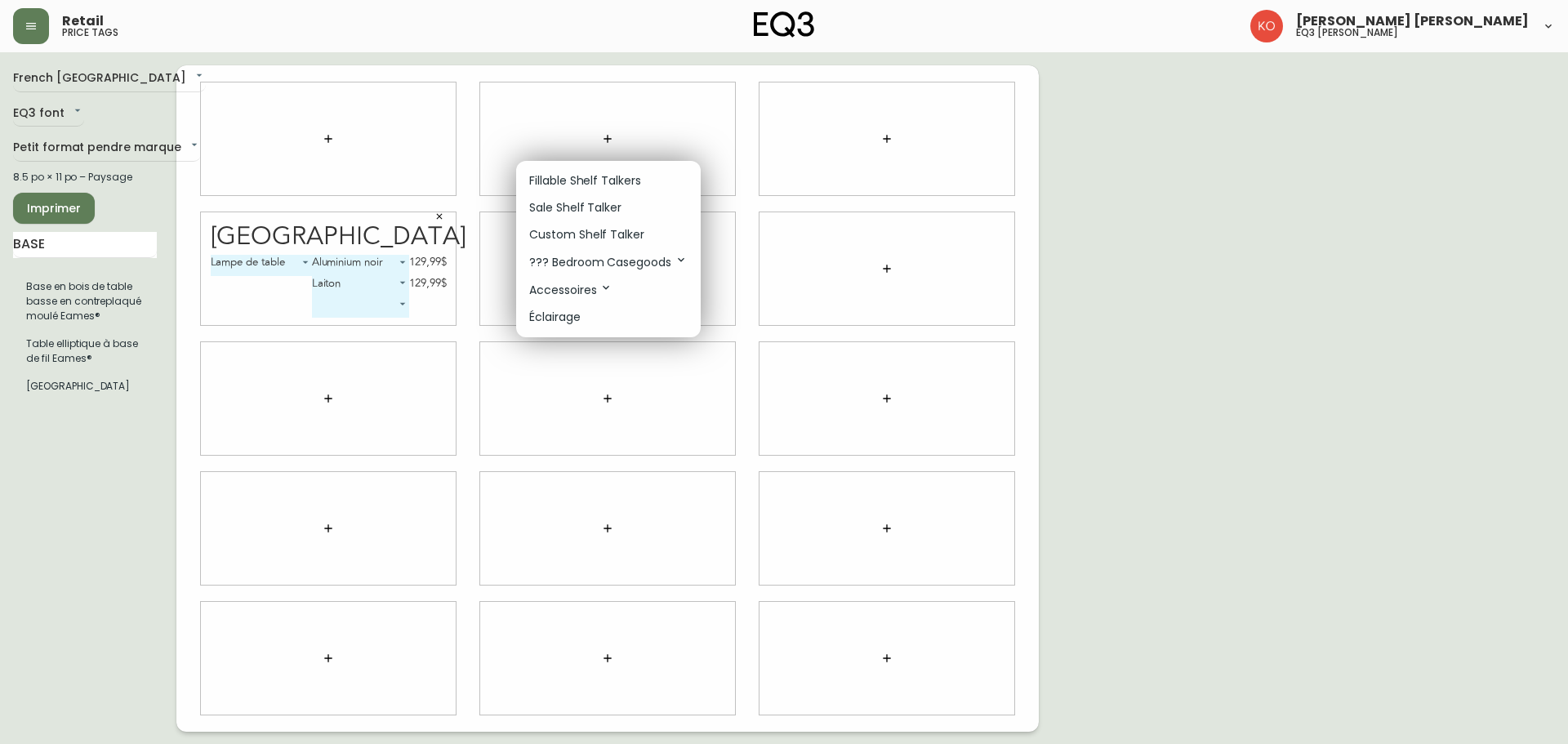
click at [111, 247] on div at bounding box center [784, 372] width 1568 height 744
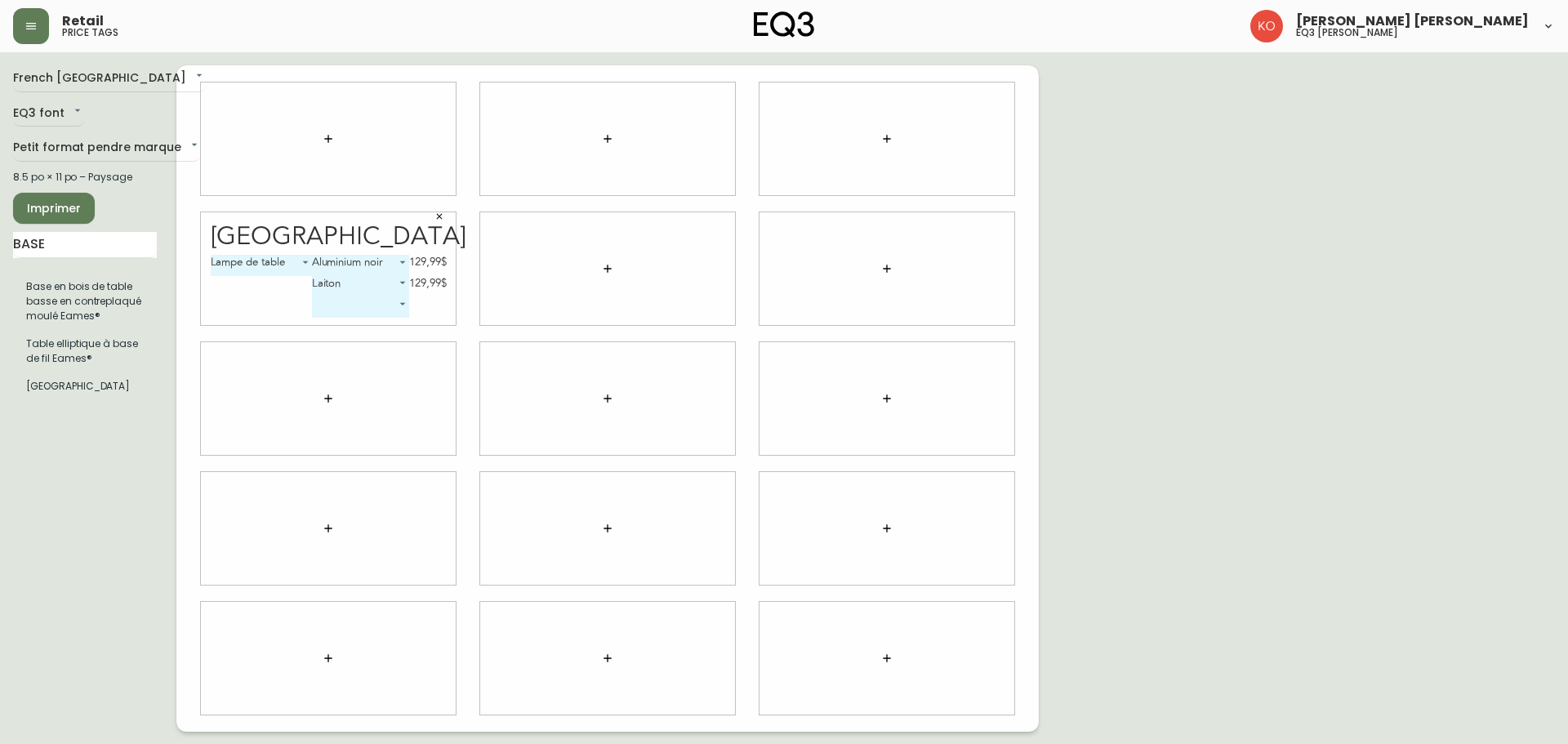
click at [111, 247] on div "Fillable Shelf Talkers Sale Shelf Talker Custom Shelf Talker ??? Bedroom Casego…" at bounding box center [784, 196] width 1568 height 392
drag, startPoint x: 70, startPoint y: 249, endPoint x: 0, endPoint y: 244, distance: 70.2
click at [0, 244] on main "French Canada fr_CA EQ3 font EQ3 Petit format pendre marque small 8.5 po × 11 p…" at bounding box center [784, 391] width 1568 height 679
click at [98, 290] on div "French Canada fr_CA EQ3 font EQ3 Petit format pendre marque small 8.5 po × 11 p…" at bounding box center [95, 399] width 163 height 667
drag, startPoint x: 93, startPoint y: 251, endPoint x: 0, endPoint y: 236, distance: 94.2
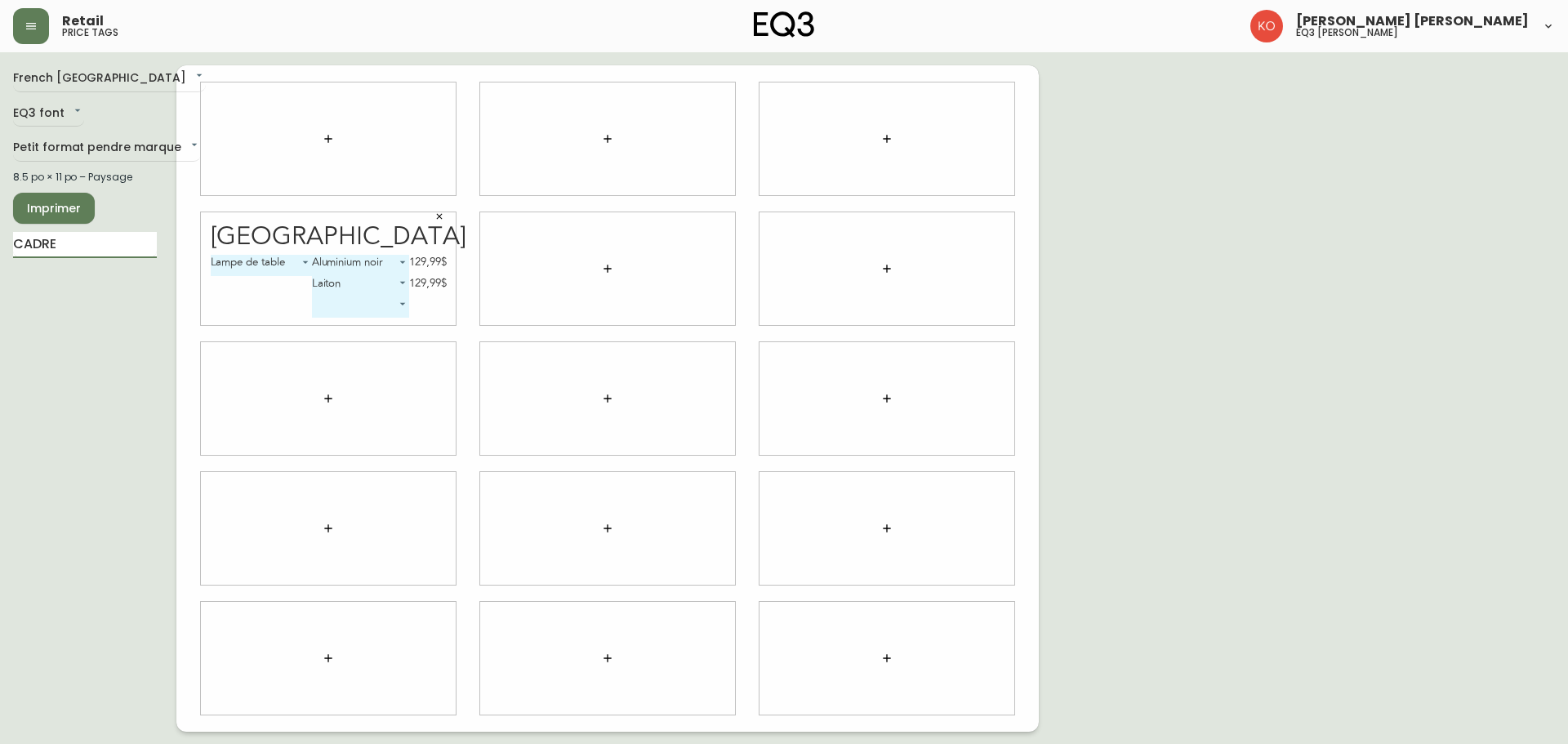
click at [0, 236] on main "French Canada fr_CA EQ3 font EQ3 Petit format pendre marque small 8.5 po × 11 p…" at bounding box center [784, 391] width 1568 height 679
type input "[GEOGRAPHIC_DATA]"
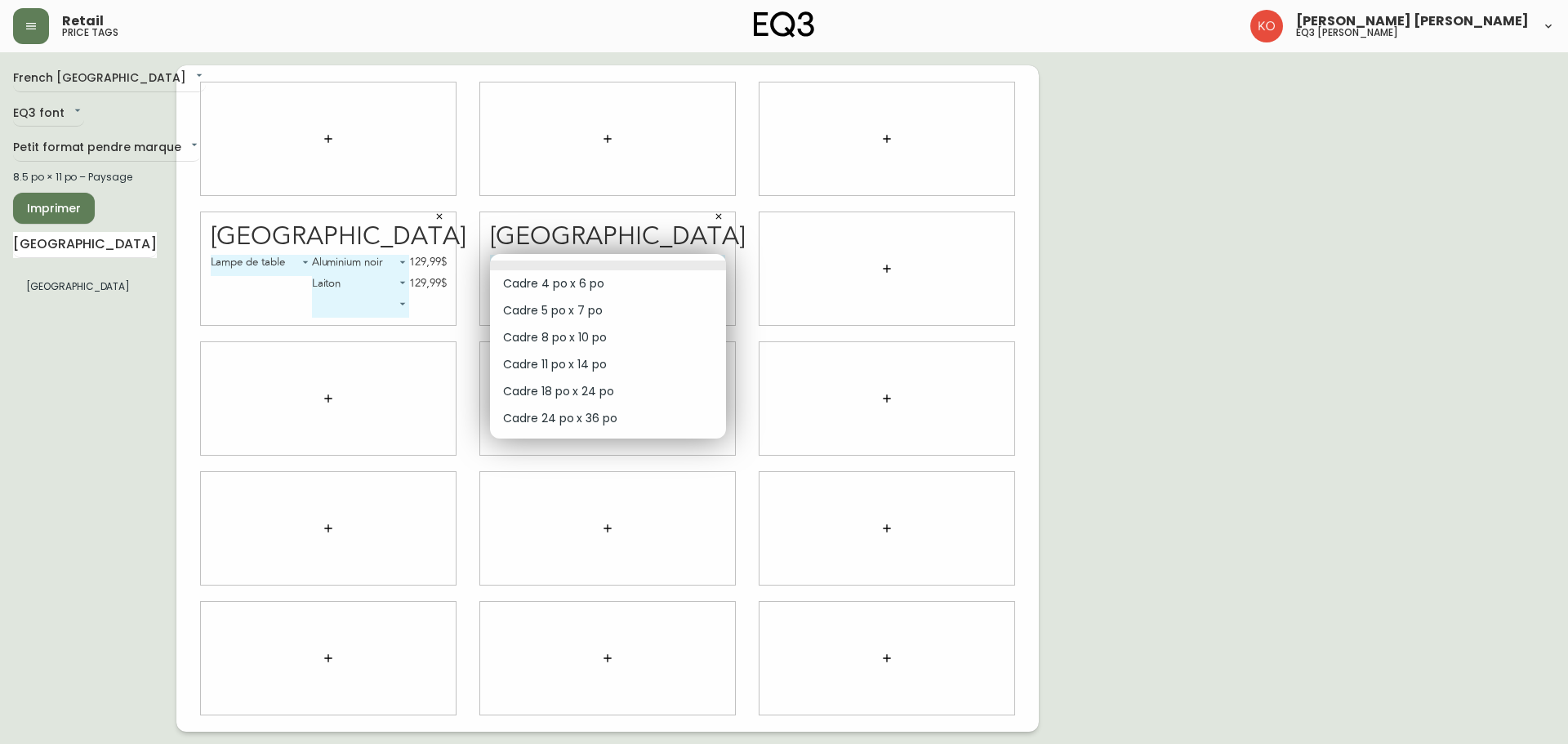
click at [720, 266] on body "Retail price tags [PERSON_NAME] [PERSON_NAME] eq3 laval - [PERSON_NAME] French …" at bounding box center [784, 366] width 1568 height 732
click at [622, 414] on li "Cadre 24 po x 36 po" at bounding box center [607, 418] width 236 height 27
type input "5"
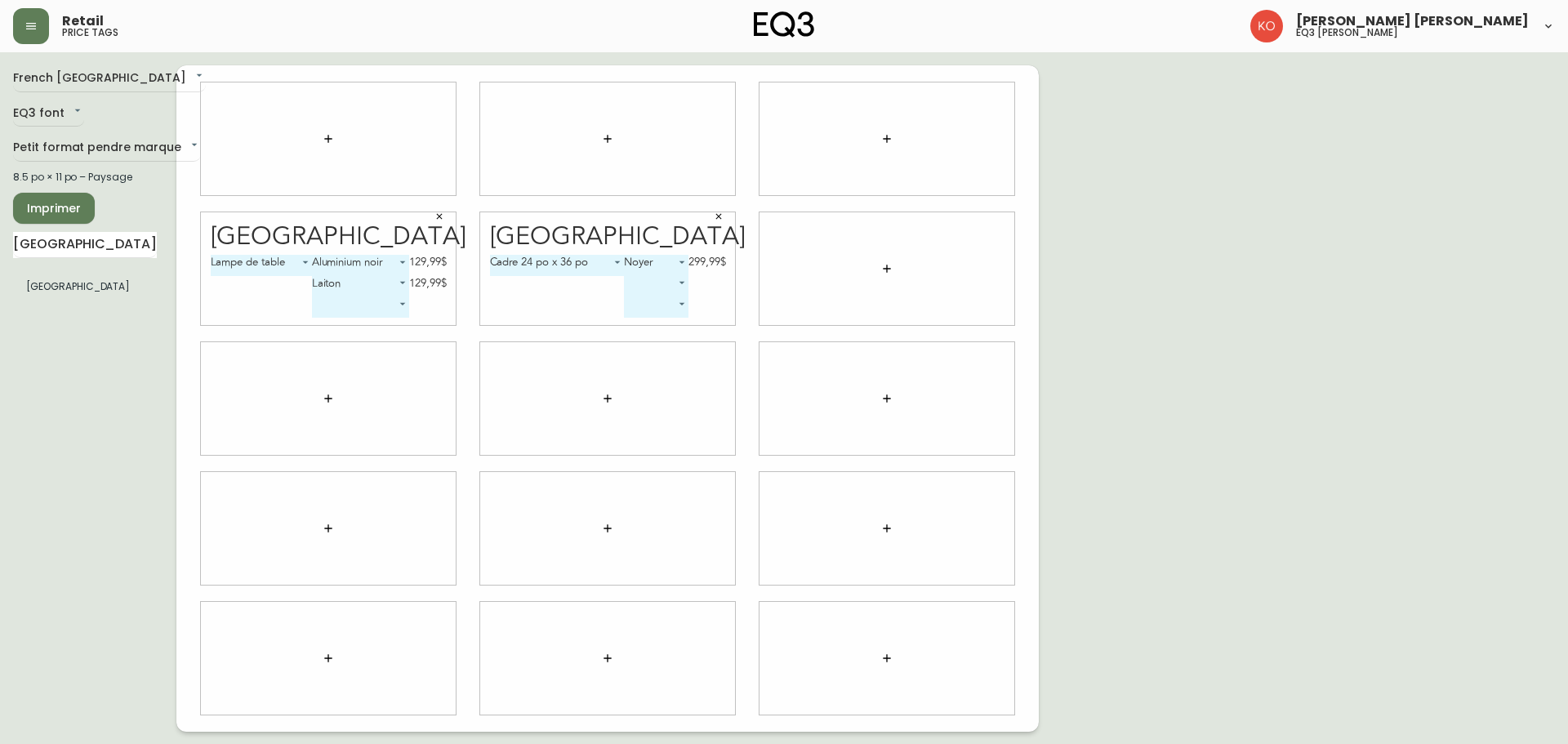
click at [675, 265] on body "Retail price tags [PERSON_NAME] [PERSON_NAME] eq3 laval - [PERSON_NAME] French …" at bounding box center [784, 366] width 1568 height 732
click at [593, 305] on div at bounding box center [784, 372] width 1568 height 744
